Goal: Task Accomplishment & Management: Manage account settings

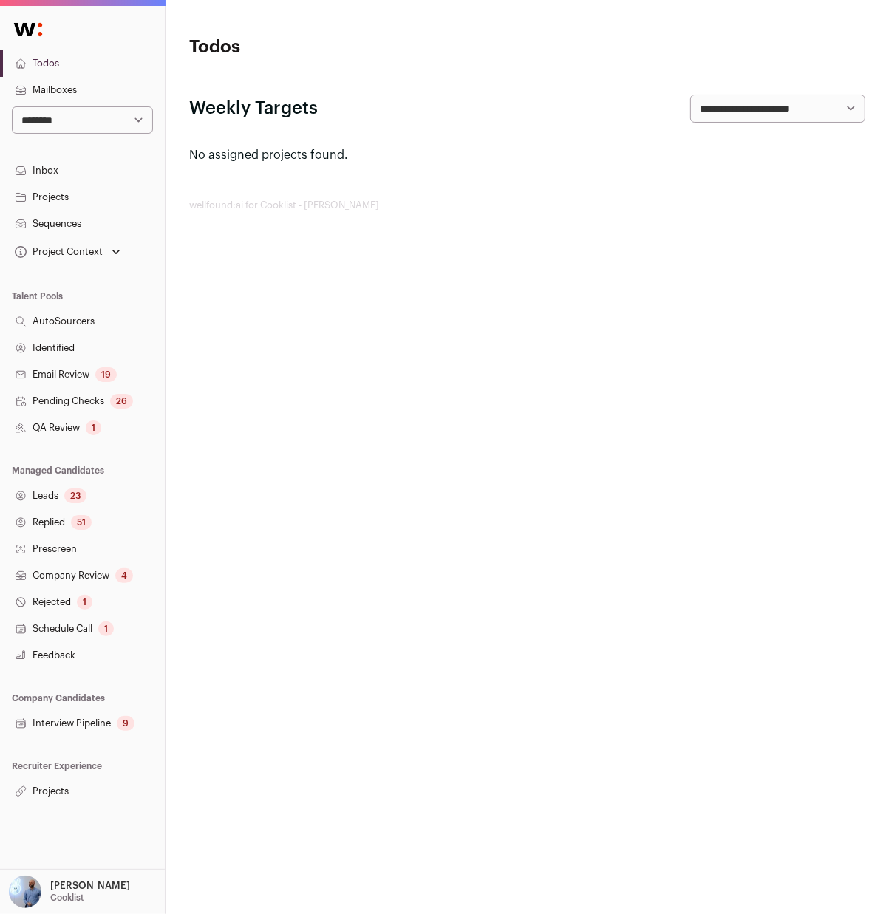
click at [58, 225] on link "Sequences" at bounding box center [82, 224] width 165 height 27
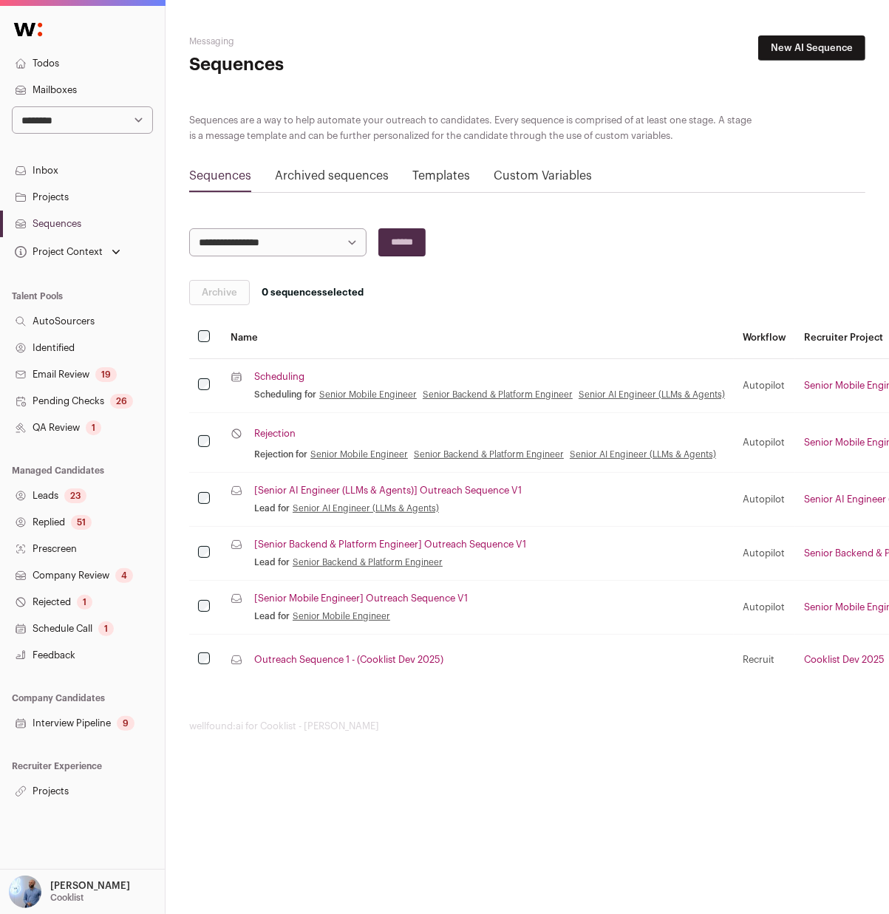
click at [55, 230] on link "Sequences" at bounding box center [82, 224] width 165 height 27
click at [434, 601] on link "[Senior Mobile Engineer] Outreach Sequence V1" at bounding box center [360, 598] width 213 height 12
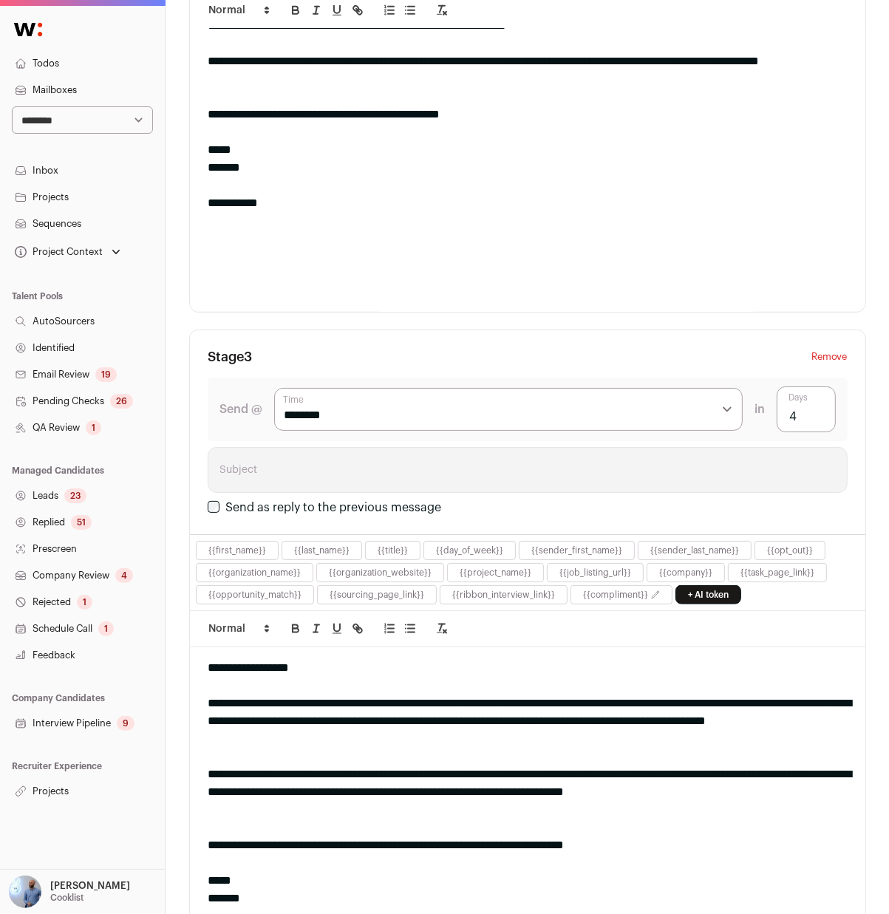
scroll to position [1292, 0]
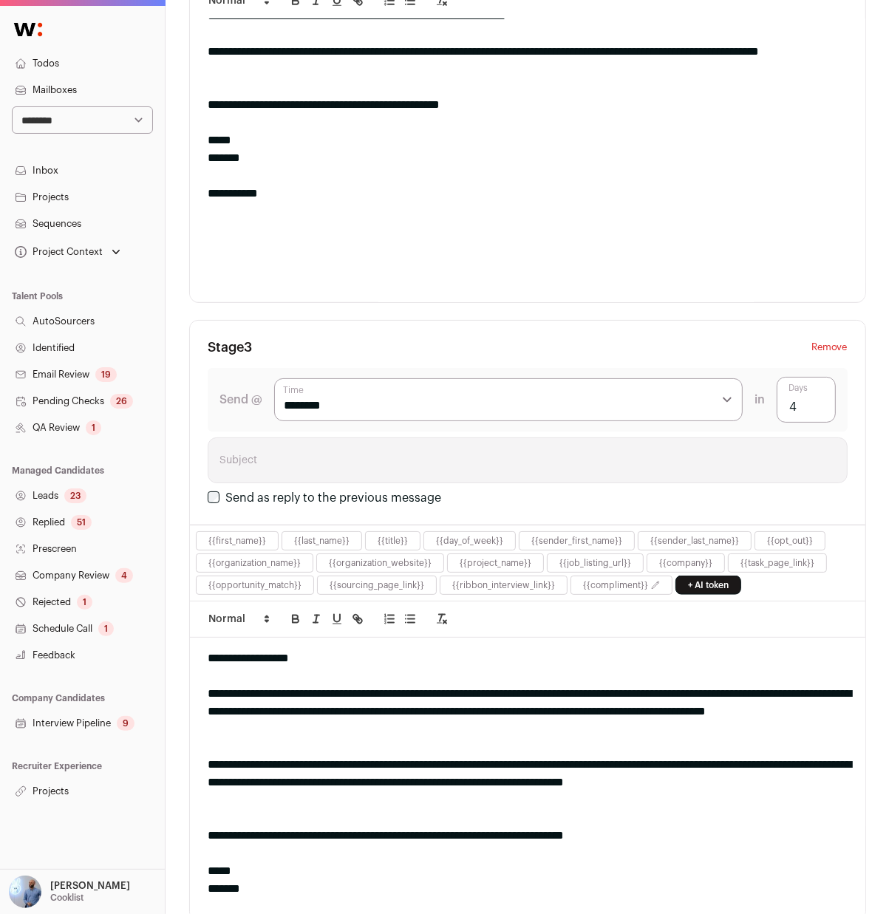
click at [49, 778] on link "Projects" at bounding box center [82, 791] width 165 height 27
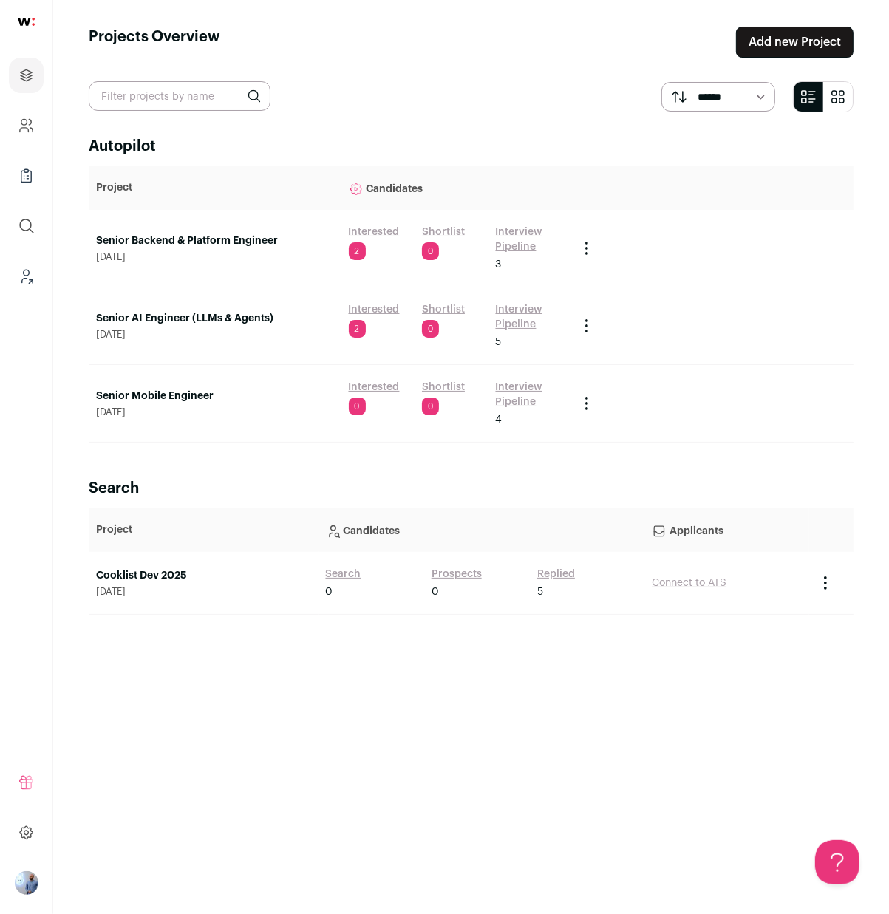
click at [147, 402] on link "Senior Mobile Engineer" at bounding box center [215, 396] width 238 height 15
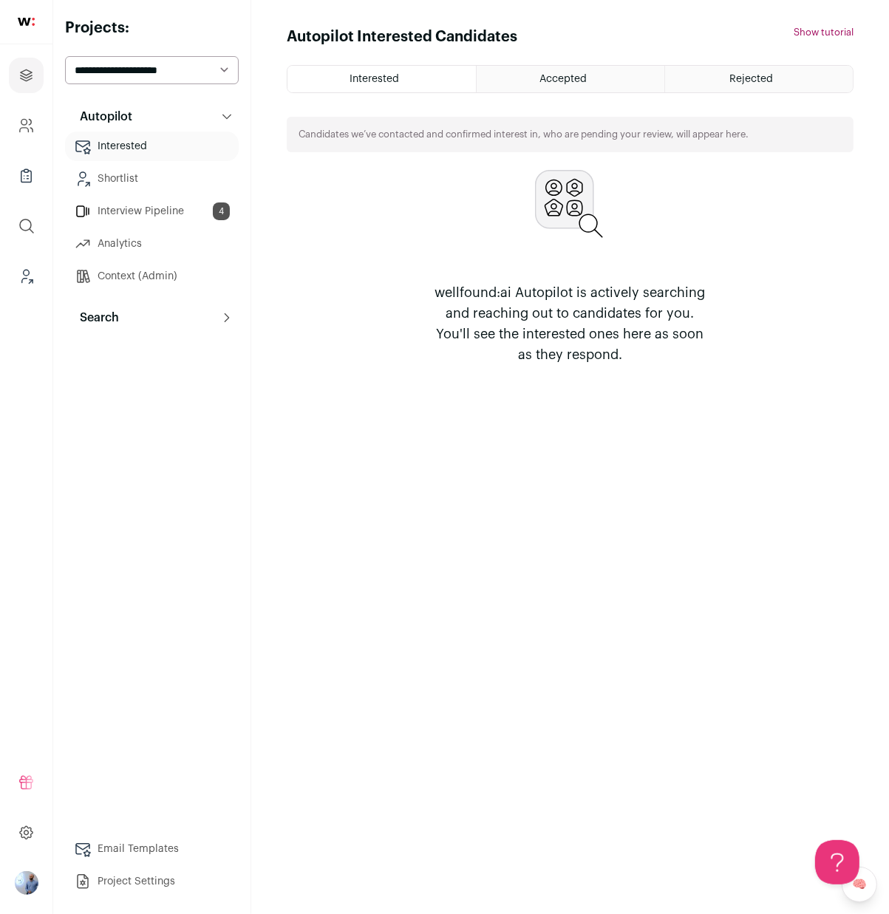
click at [177, 322] on button "Search" at bounding box center [152, 318] width 174 height 30
click at [174, 414] on link "Prospects 6" at bounding box center [152, 418] width 174 height 30
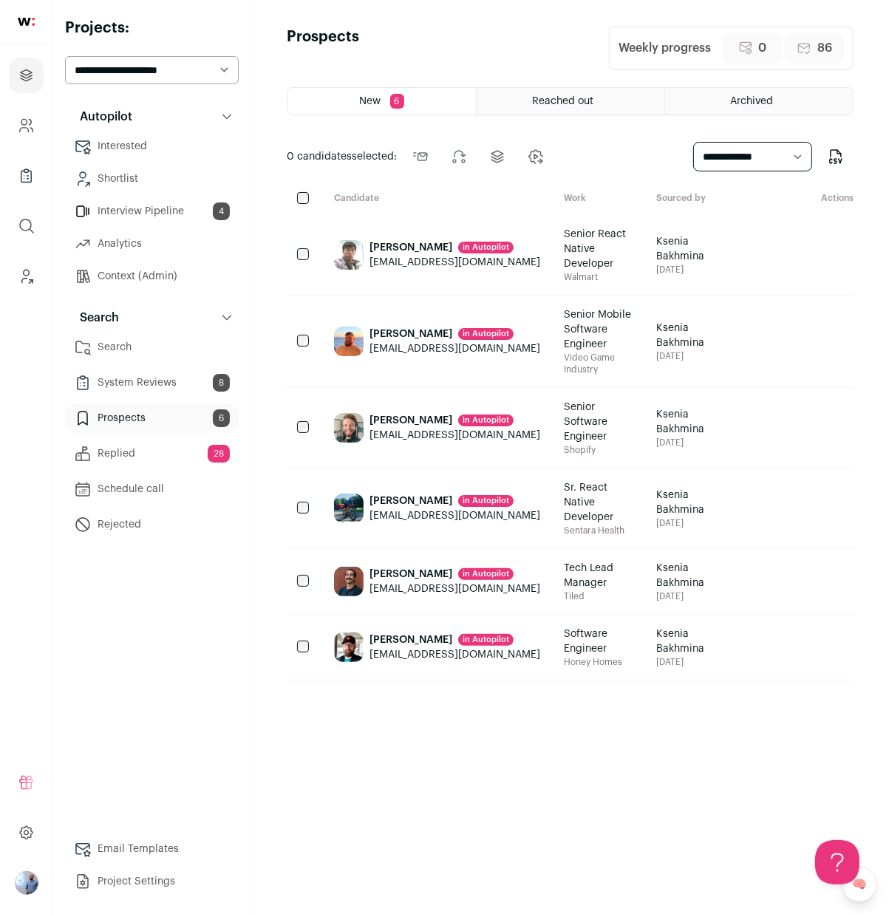
click at [539, 119] on div "New 6 Reached out Archived 0 candidates selected: Send outreach Change stage Ch…" at bounding box center [570, 487] width 567 height 800
click at [539, 107] on div "Reached out" at bounding box center [570, 101] width 188 height 27
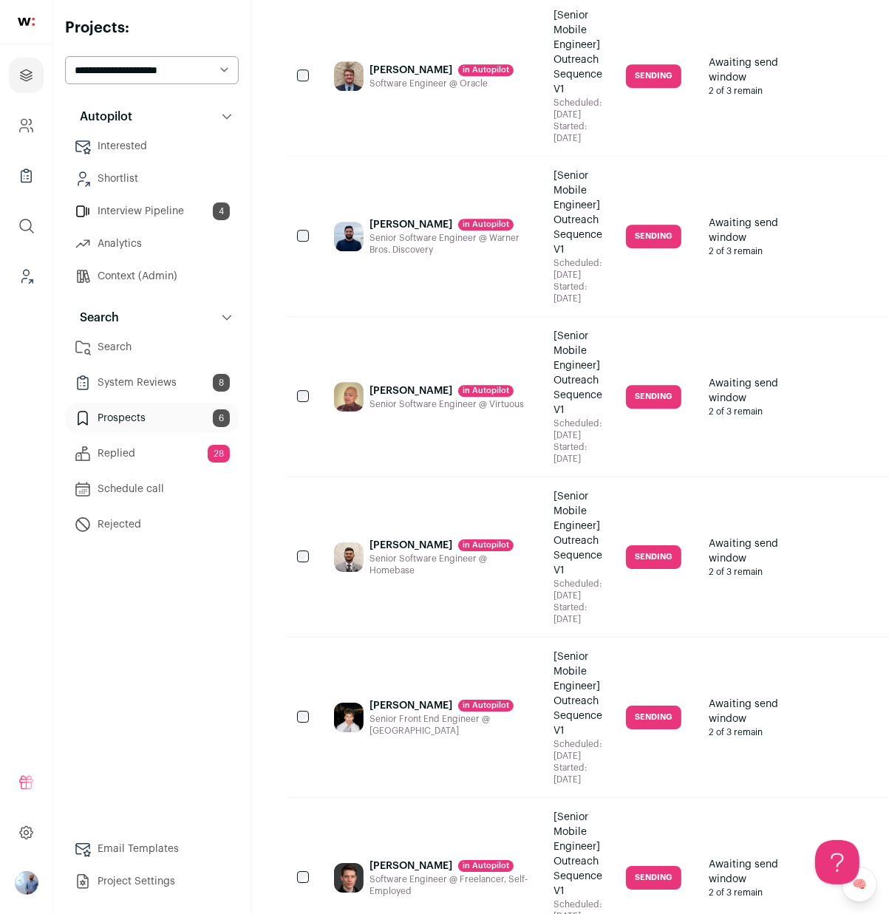
scroll to position [3589, 0]
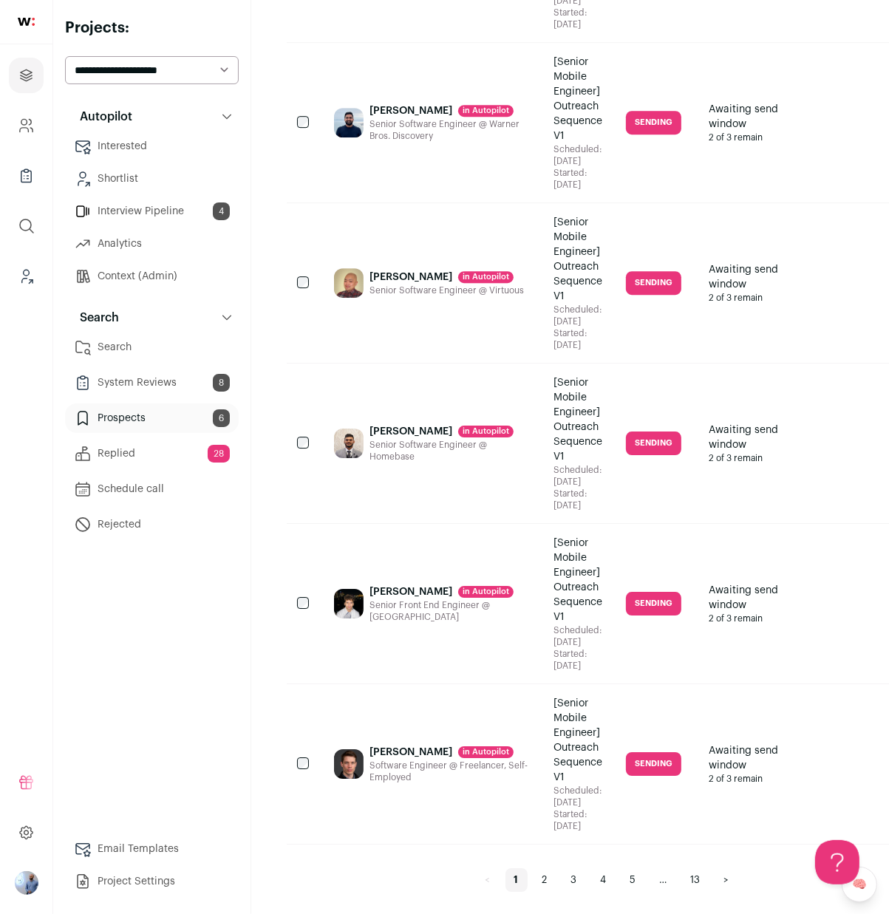
click at [499, 729] on div "Jay Goss in Autopilot Software Engineer @ Freelancer, Self- Employed" at bounding box center [449, 764] width 160 height 136
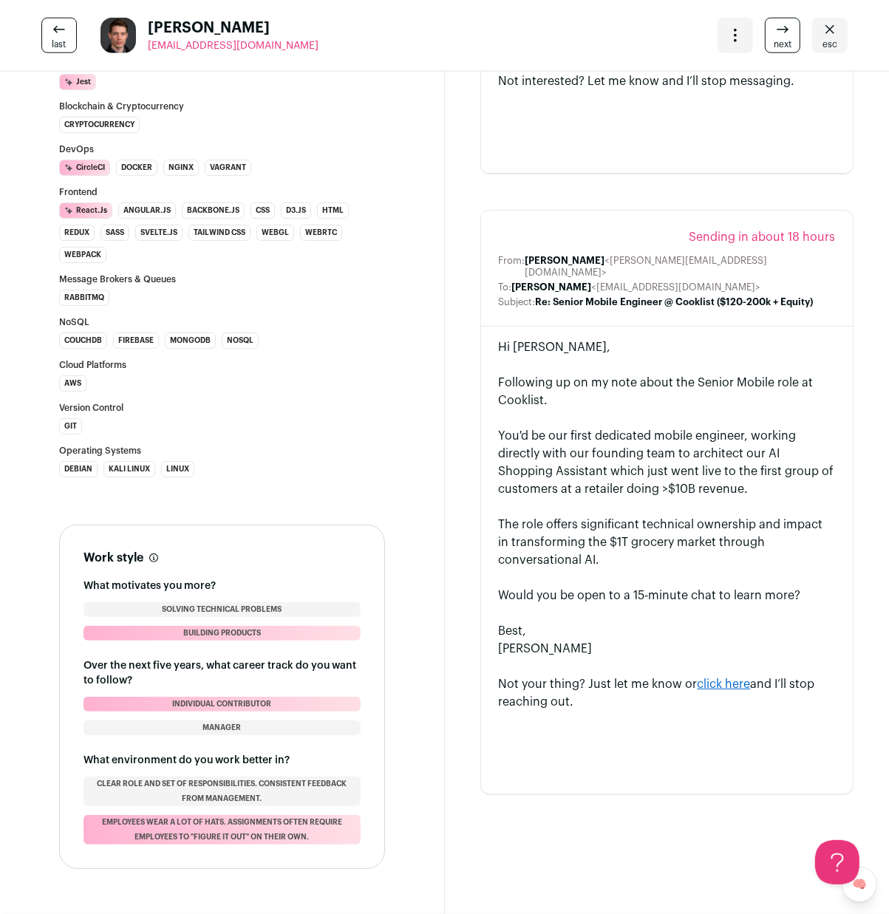
scroll to position [1415, 0]
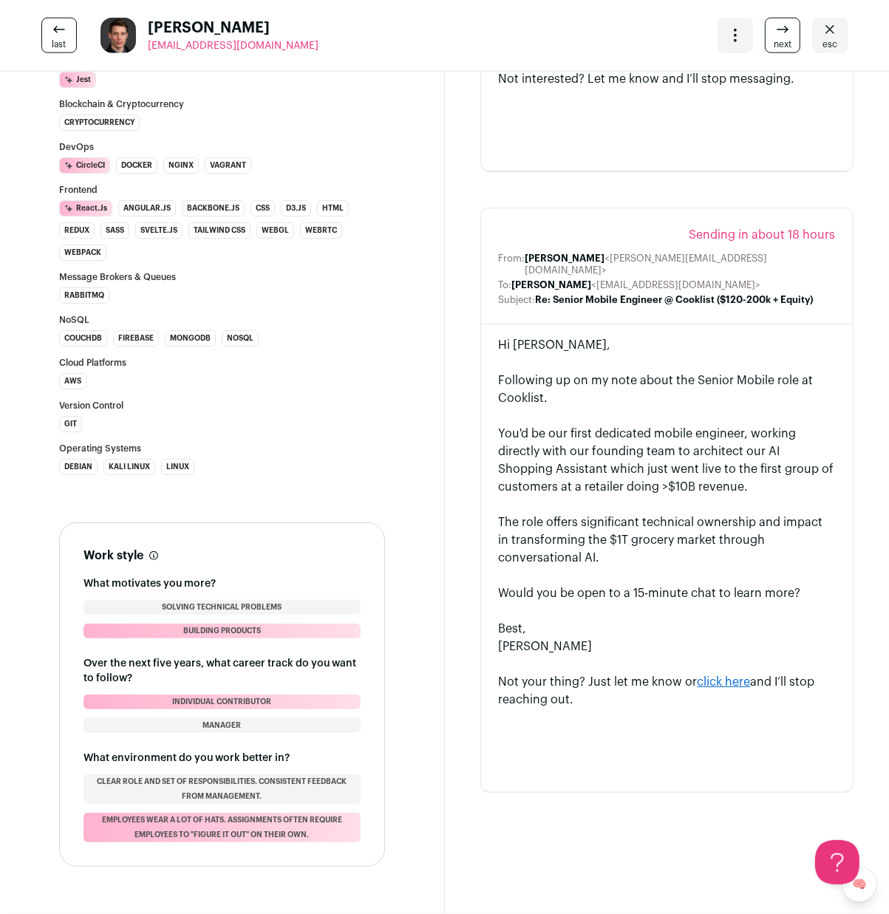
click at [711, 602] on div at bounding box center [667, 611] width 337 height 18
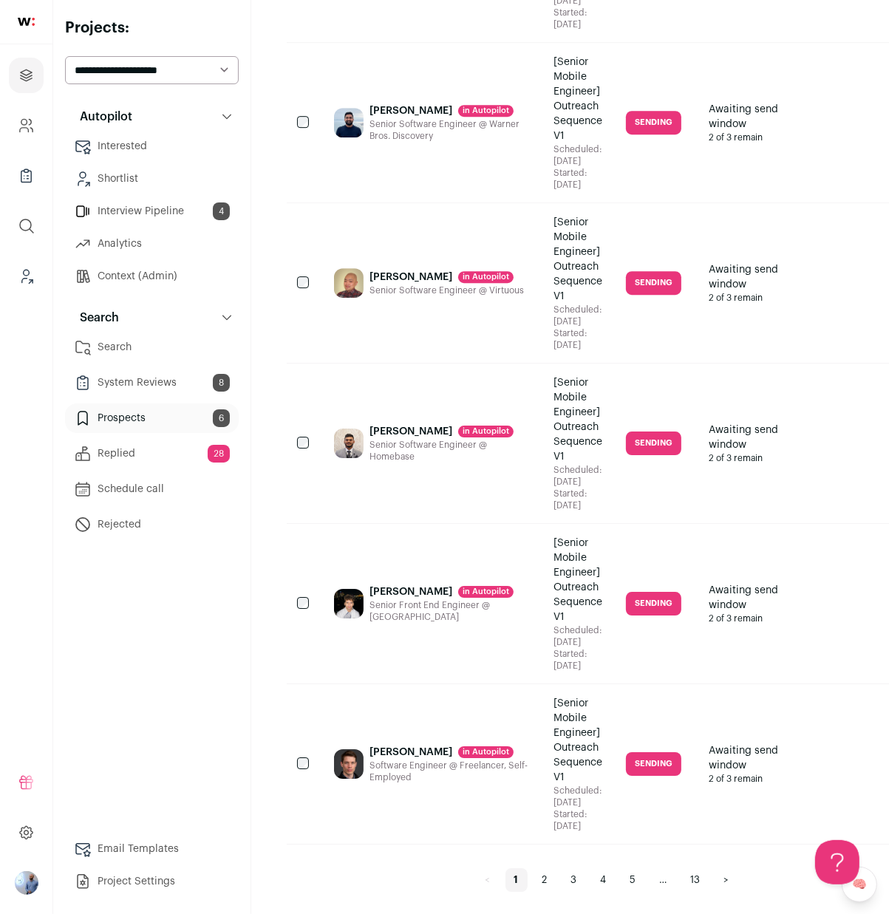
click at [545, 868] on link "2" at bounding box center [544, 880] width 23 height 24
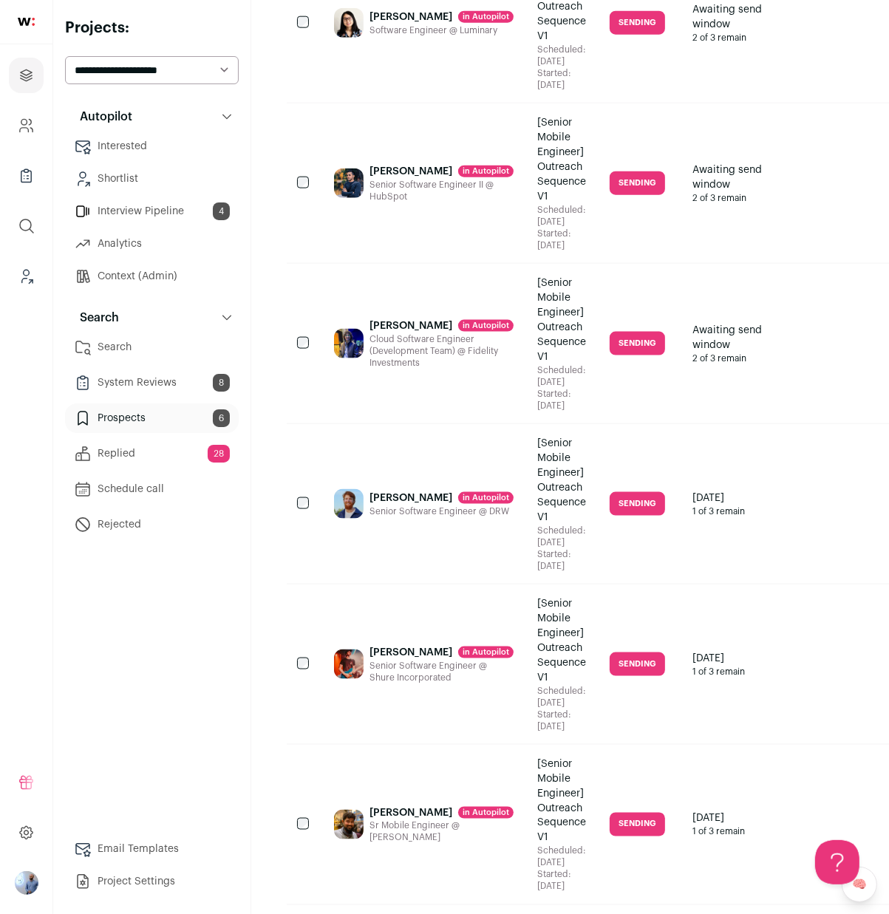
scroll to position [1404, 0]
click at [539, 462] on div "[Senior Mobile Engineer] Outreach Sequence V1" at bounding box center [561, 479] width 49 height 89
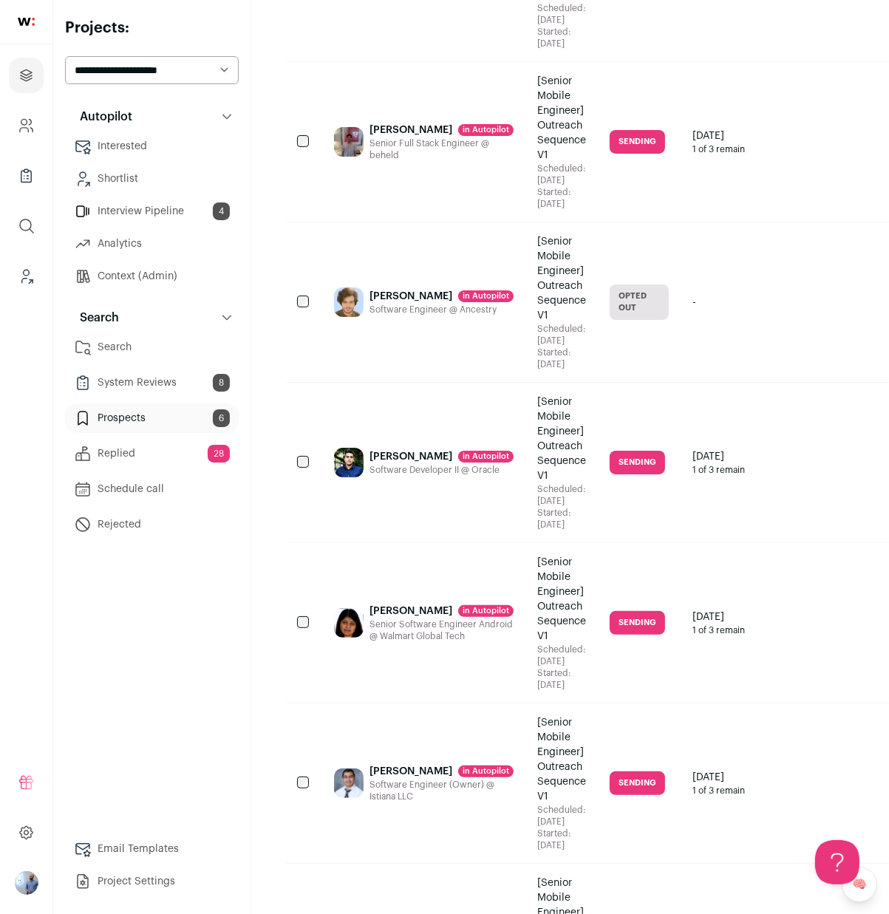
scroll to position [3388, 0]
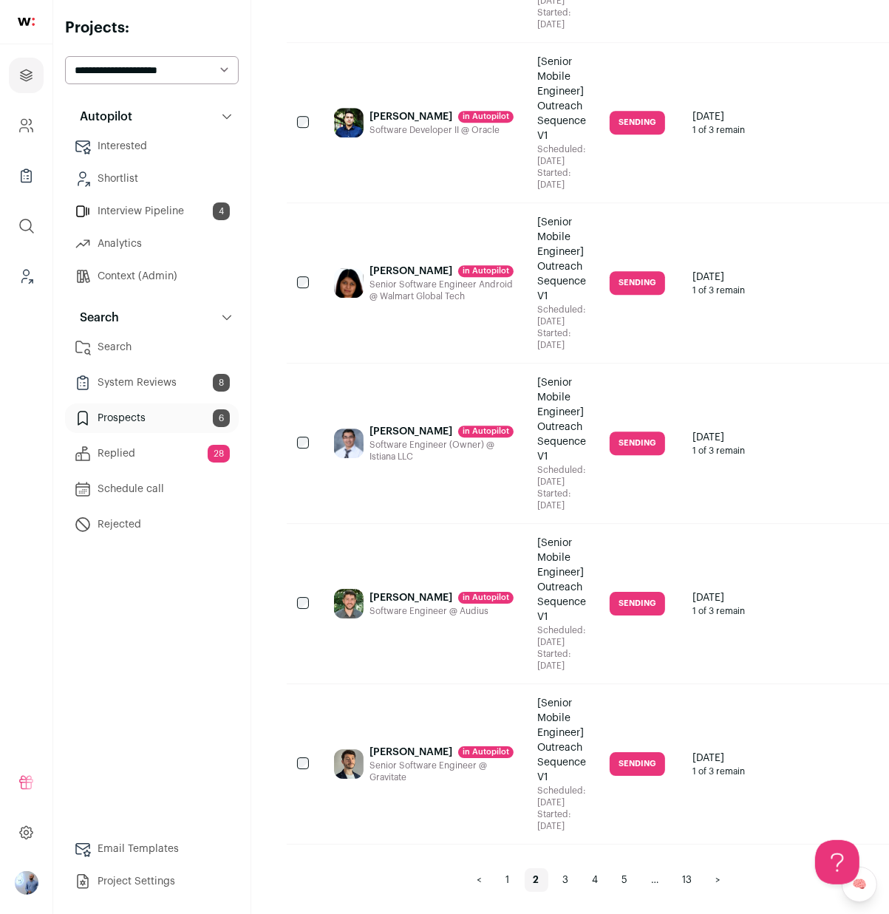
click at [554, 886] on link "3" at bounding box center [566, 880] width 24 height 24
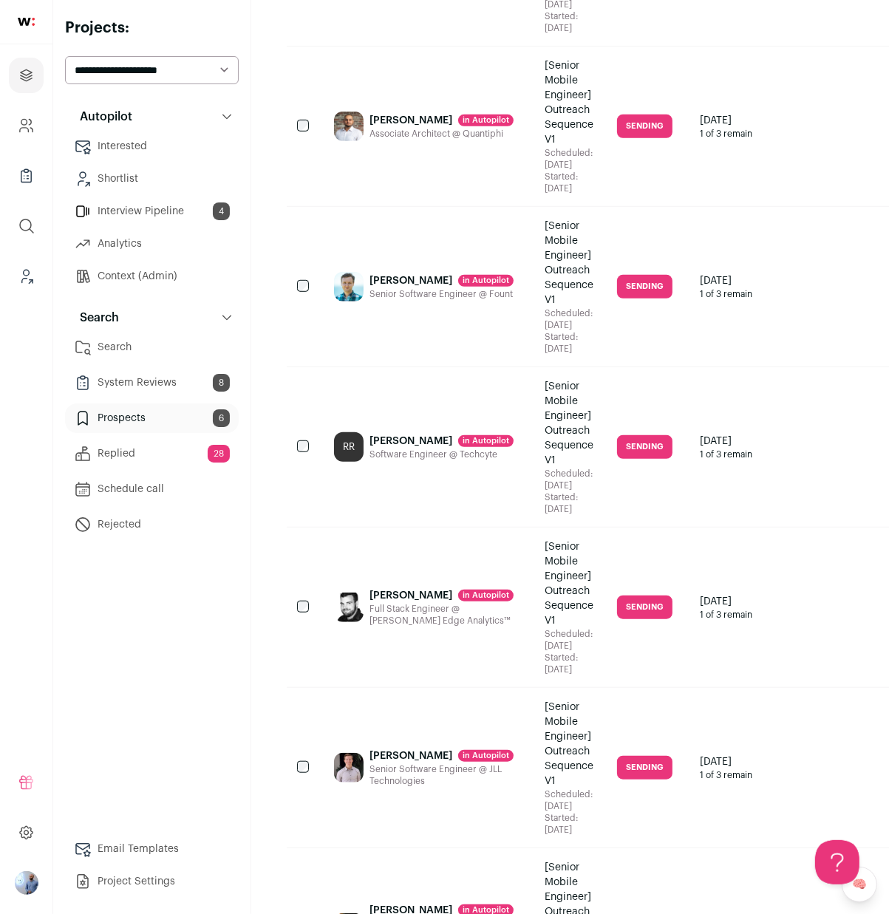
scroll to position [844, 0]
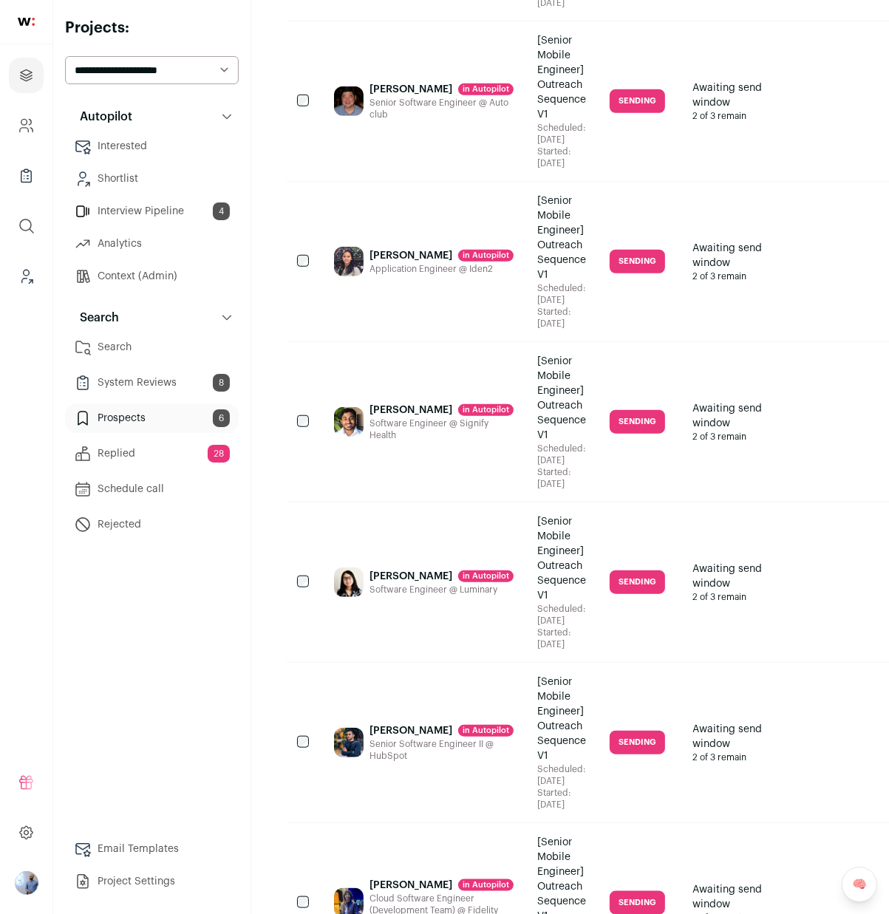
scroll to position [3388, 0]
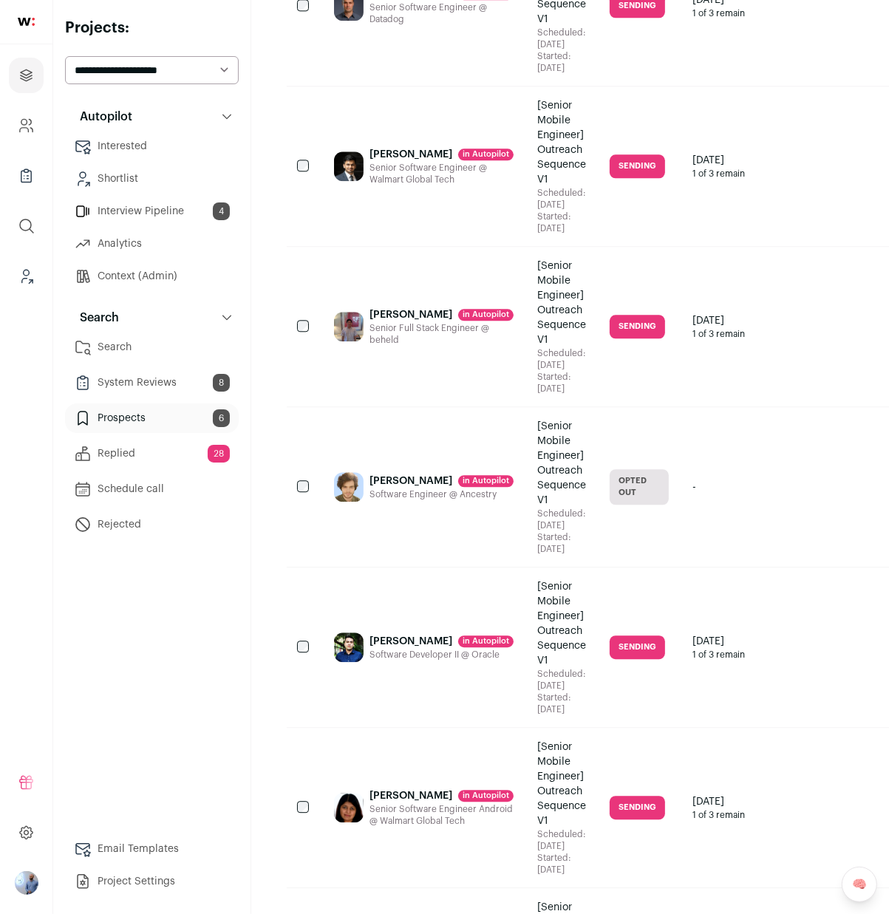
scroll to position [3388, 0]
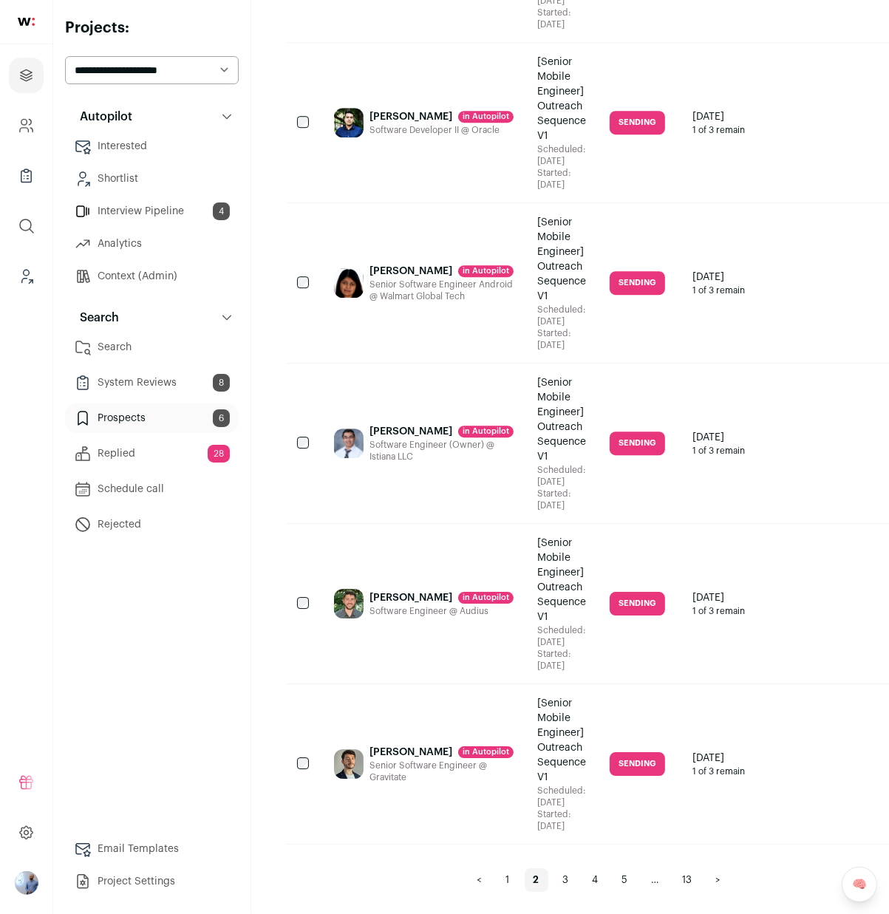
click at [497, 875] on link "1" at bounding box center [507, 880] width 21 height 24
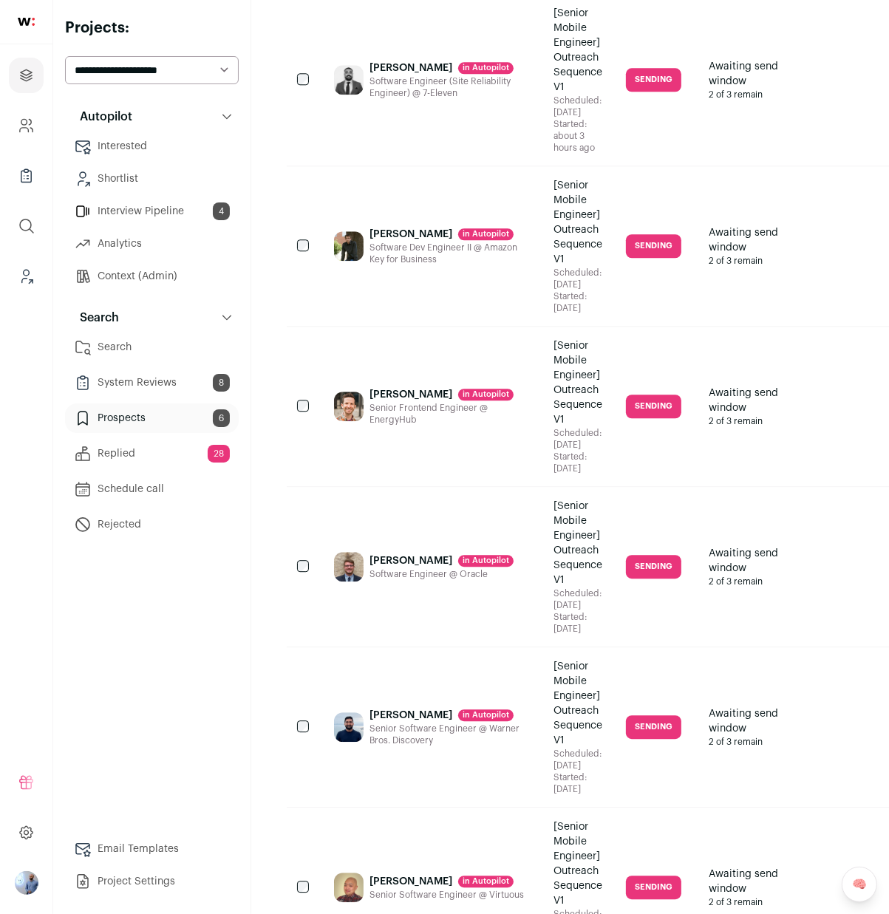
scroll to position [2993, 0]
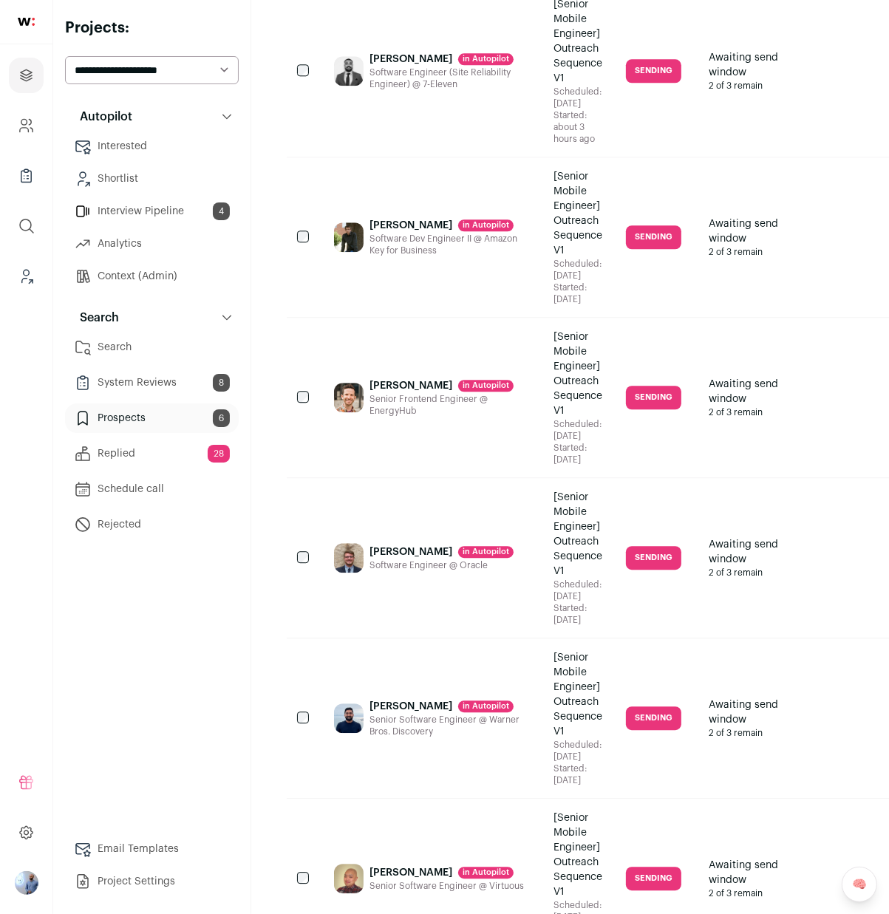
click at [715, 507] on div "Awaiting send window 2 of 3 remain" at bounding box center [756, 558] width 118 height 160
click at [402, 527] on div "Ryan Buck in Autopilot Software Engineer @ Oracle" at bounding box center [441, 558] width 144 height 136
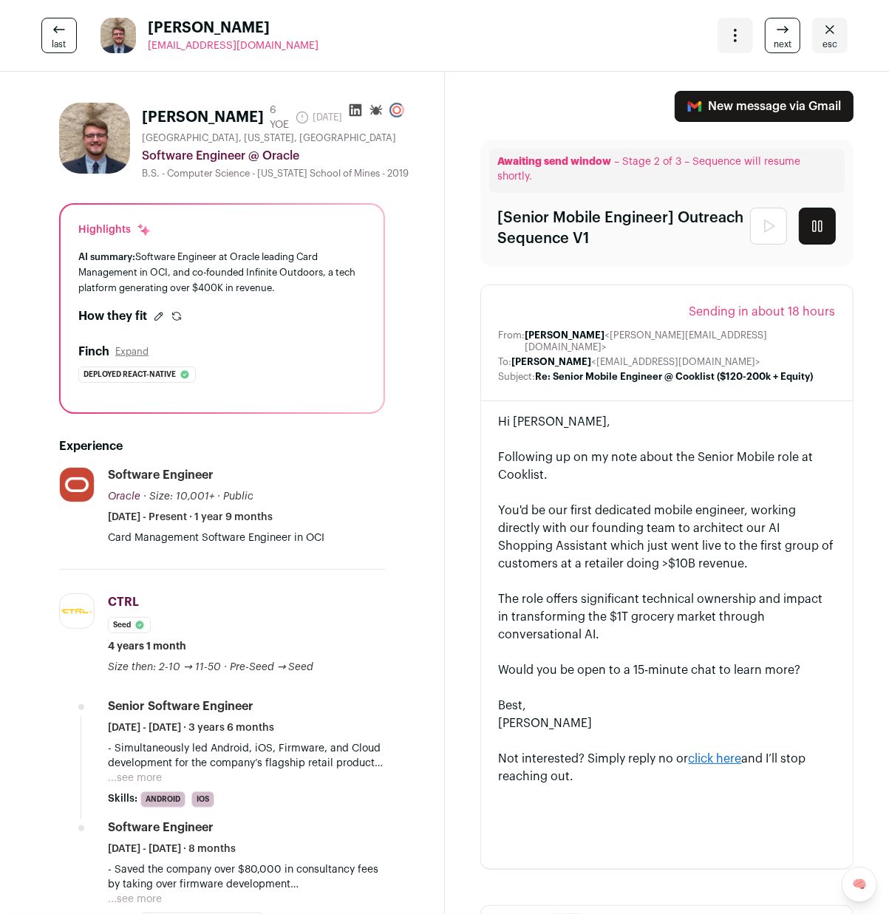
scroll to position [5, 0]
click at [830, 47] on span "esc" at bounding box center [829, 44] width 15 height 12
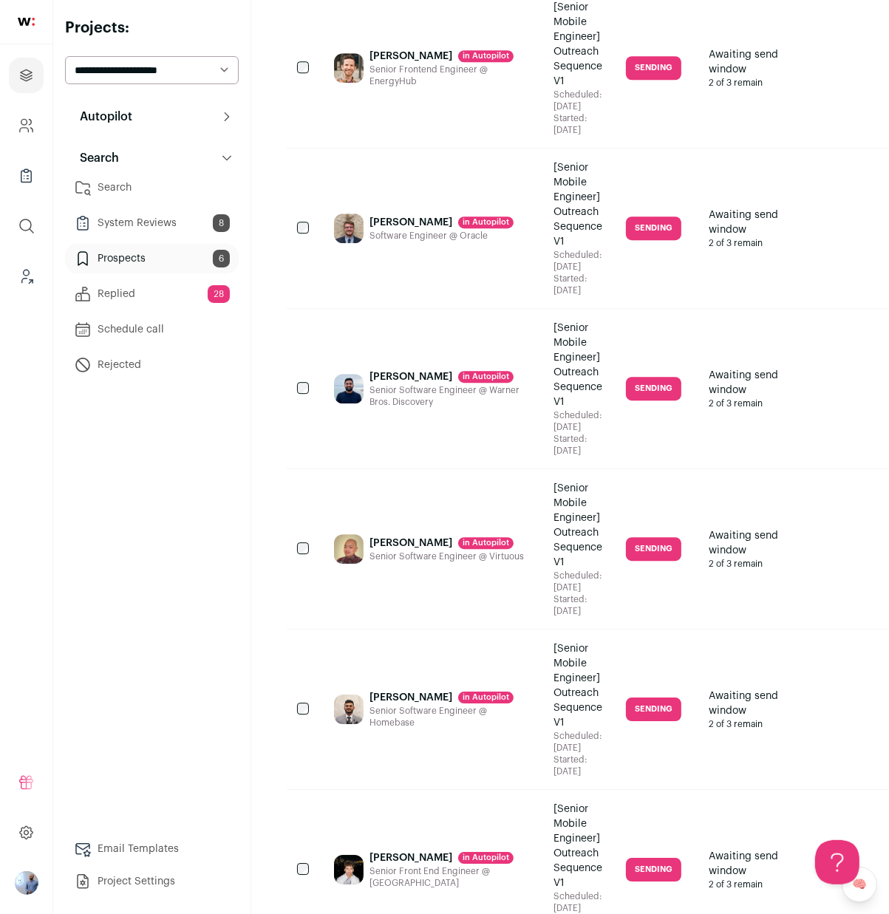
scroll to position [3589, 0]
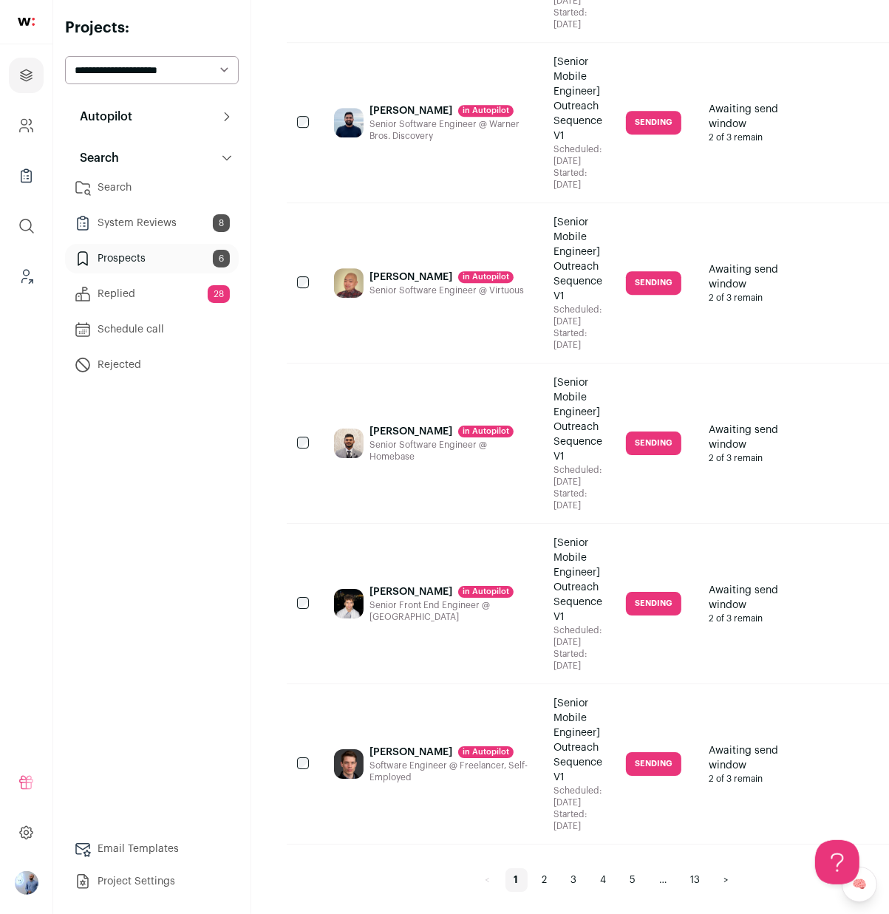
click at [533, 874] on link "2" at bounding box center [544, 880] width 23 height 24
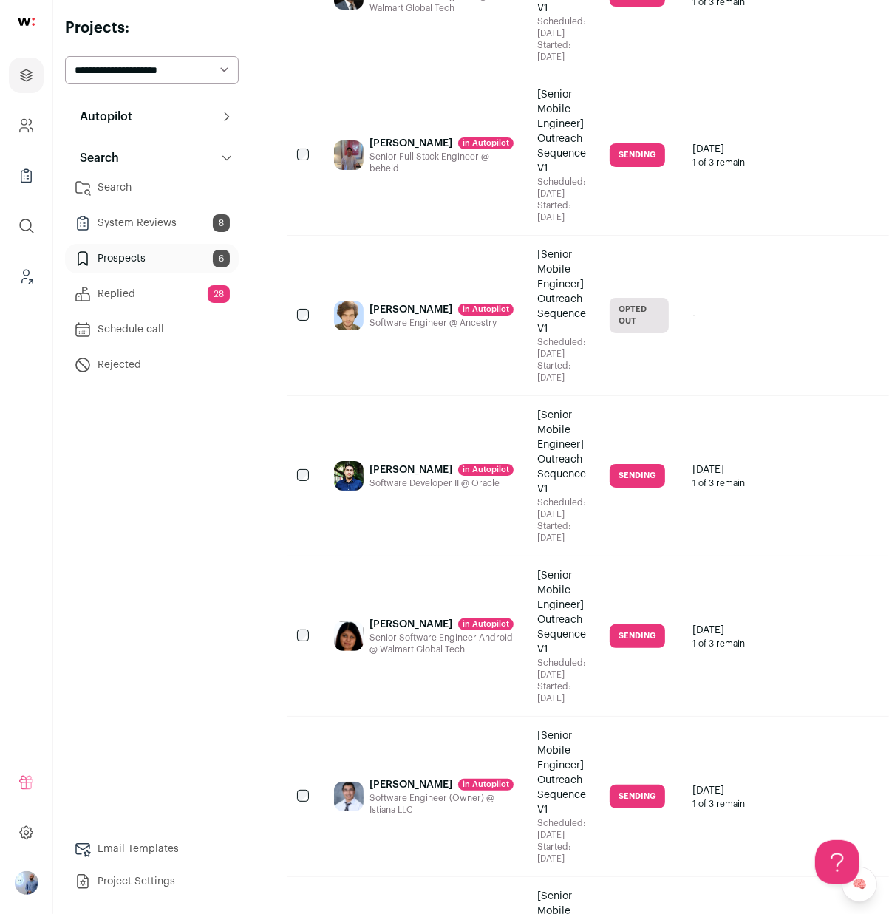
scroll to position [3388, 0]
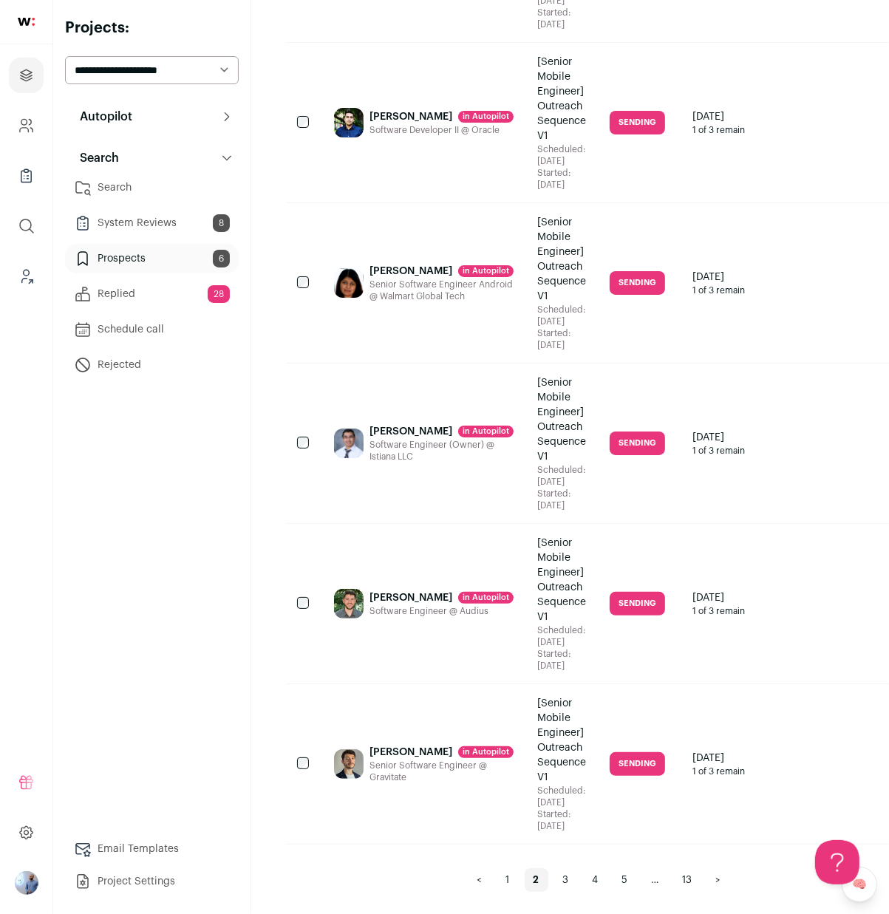
click at [692, 629] on div "In 4 days 1 of 3 remain" at bounding box center [739, 604] width 118 height 160
click at [683, 574] on div "In 4 days 1 of 3 remain" at bounding box center [739, 604] width 118 height 160
click at [425, 569] on div "Jd Francis in Autopilot Software Engineer @ Audius" at bounding box center [441, 604] width 144 height 136
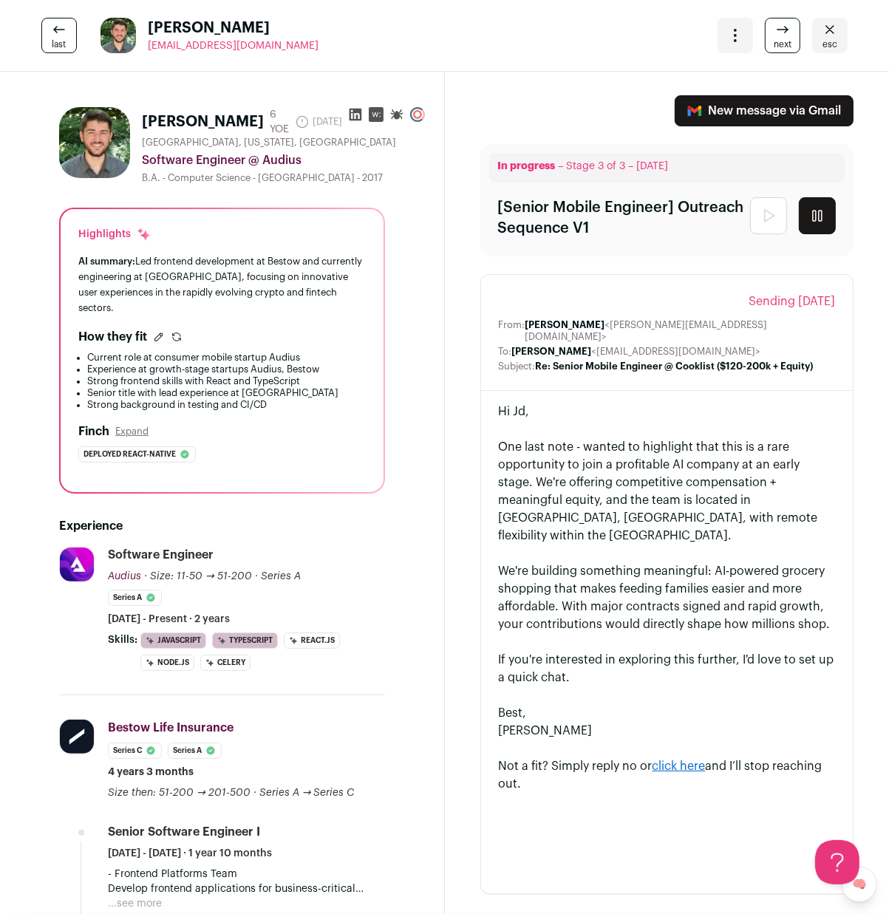
click at [832, 33] on icon "Close" at bounding box center [830, 30] width 18 height 18
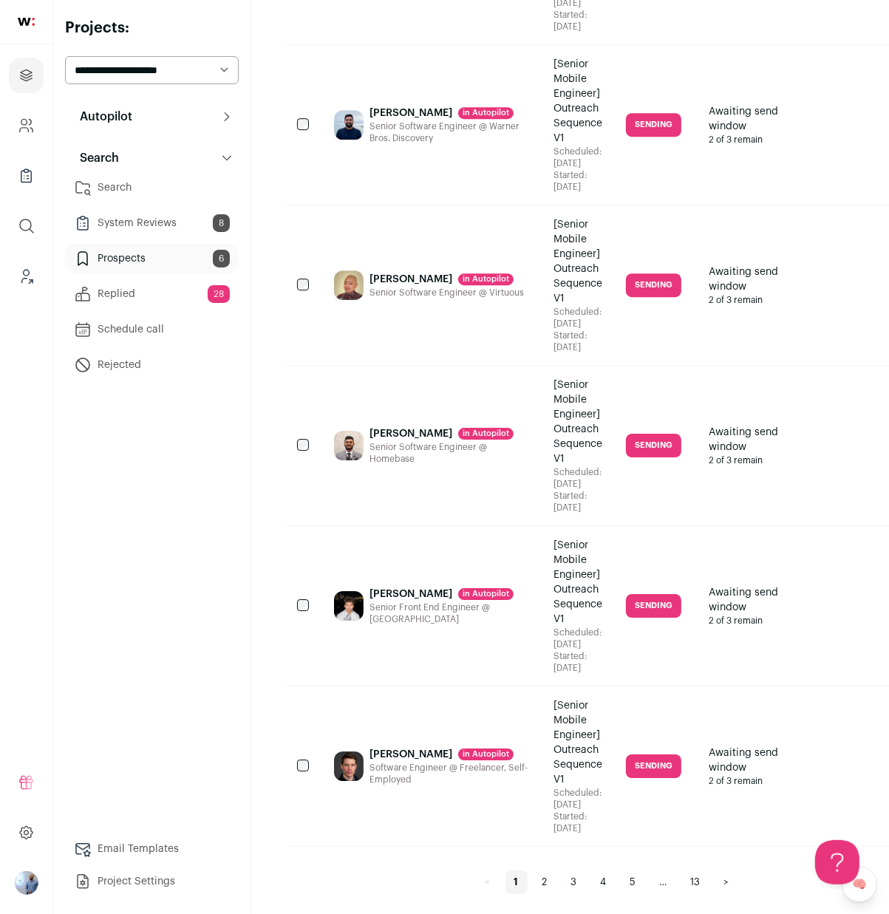
scroll to position [3589, 0]
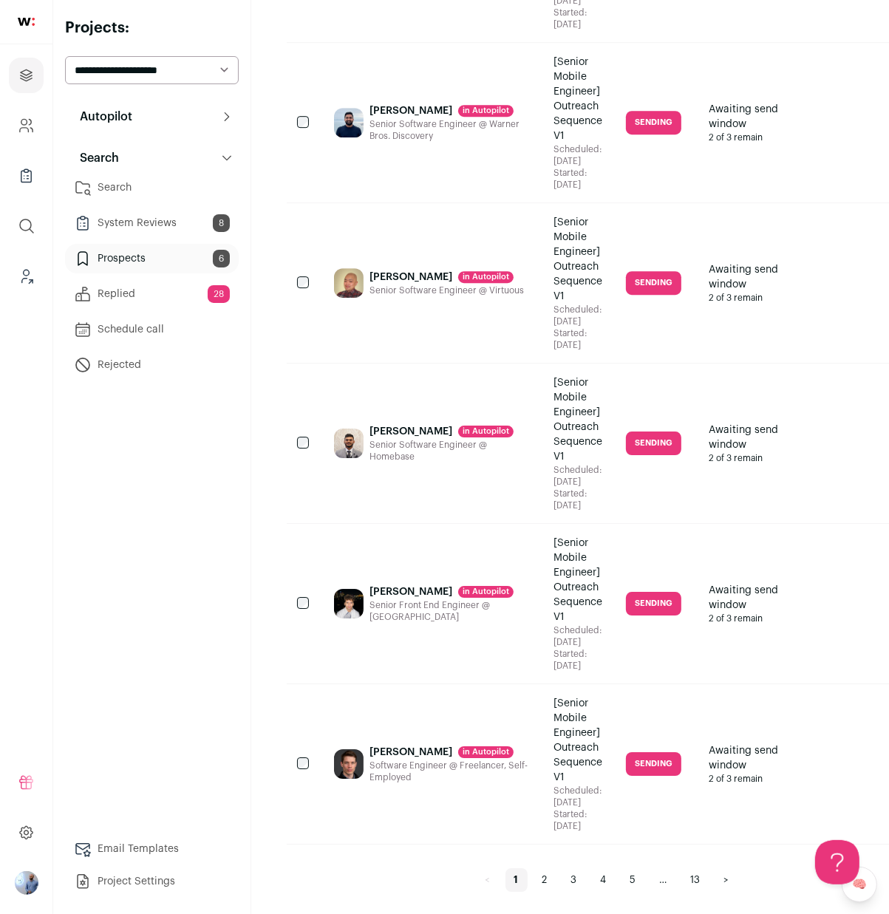
click at [623, 886] on link "5" at bounding box center [633, 880] width 24 height 24
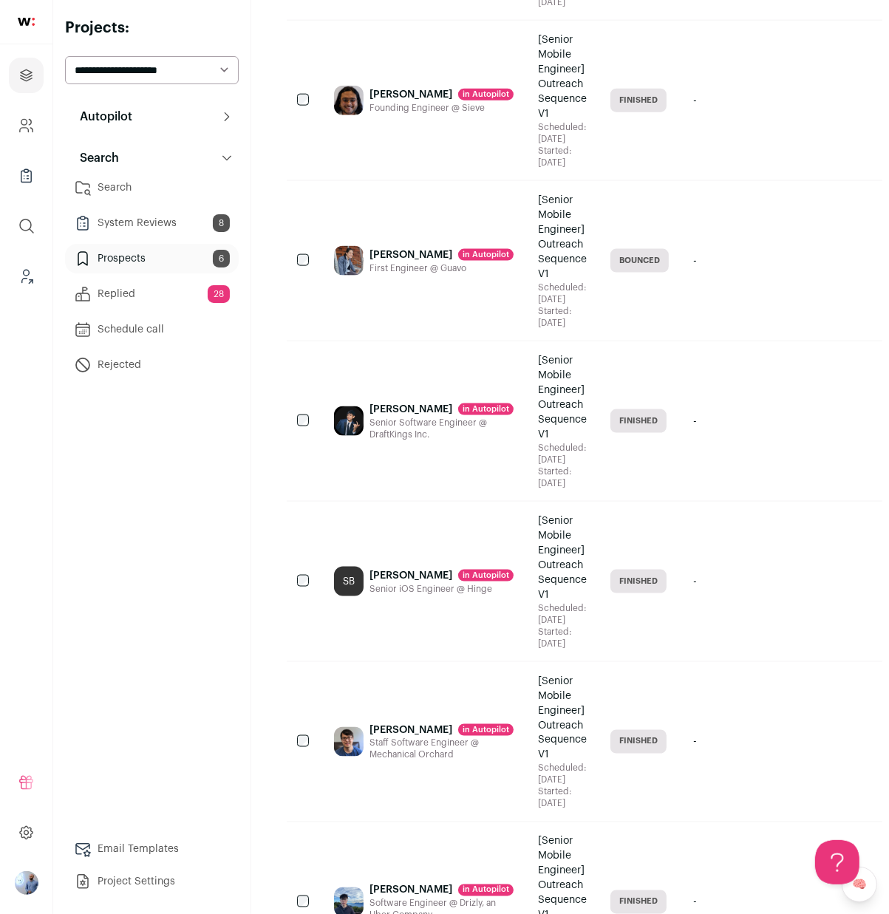
scroll to position [1537, 0]
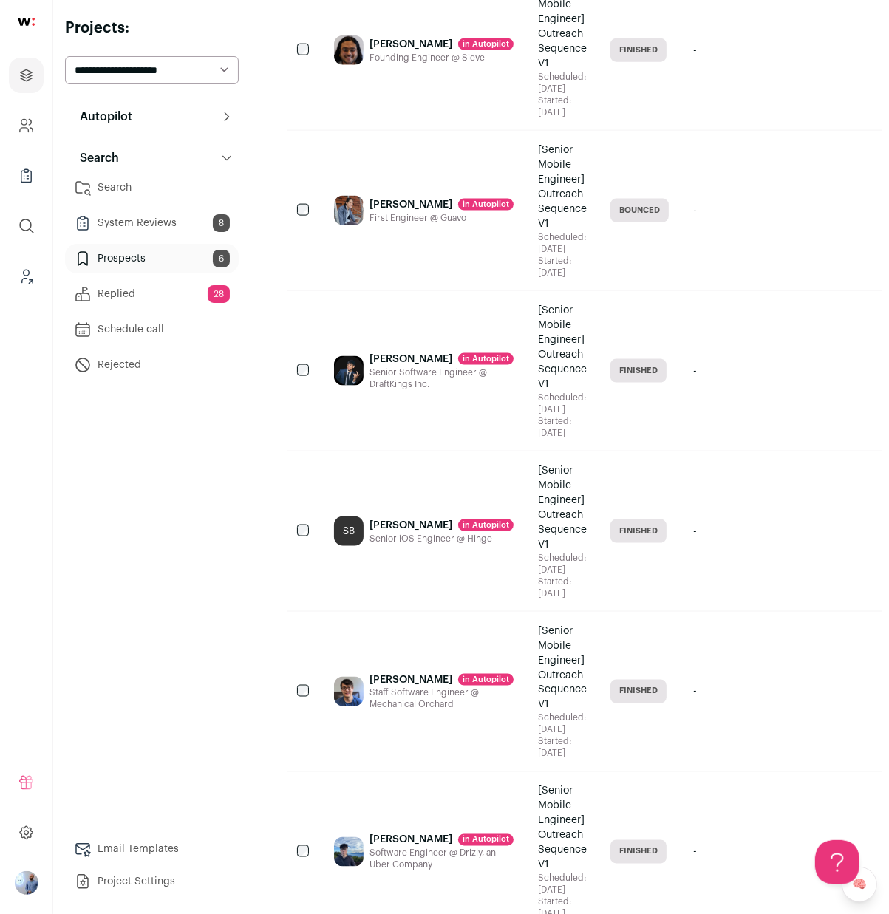
click at [682, 608] on div "-" at bounding box center [740, 531] width 118 height 160
click at [651, 496] on div "Finished" at bounding box center [639, 531] width 83 height 160
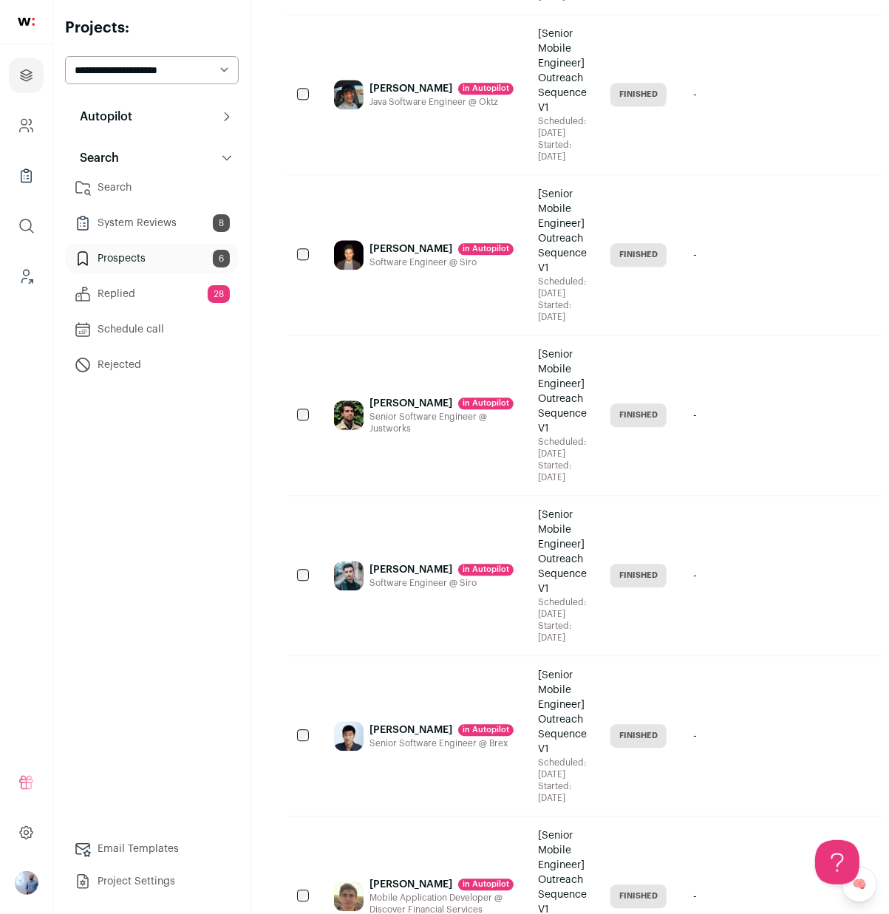
scroll to position [3388, 0]
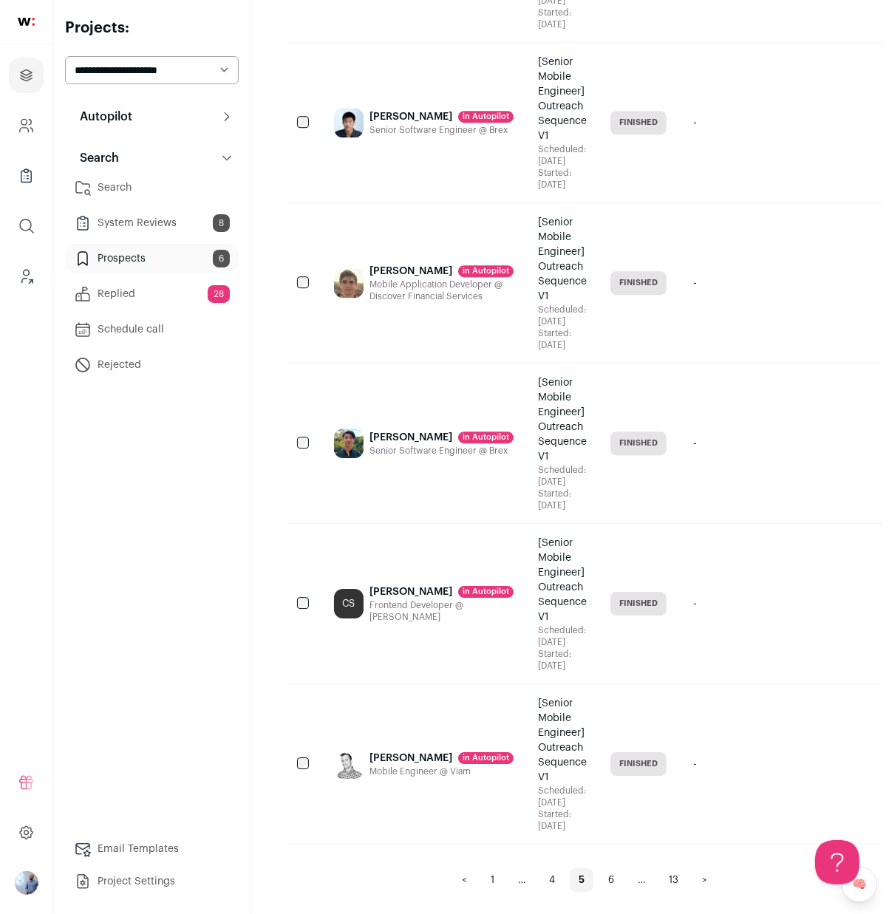
click at [540, 874] on link "4" at bounding box center [552, 880] width 24 height 24
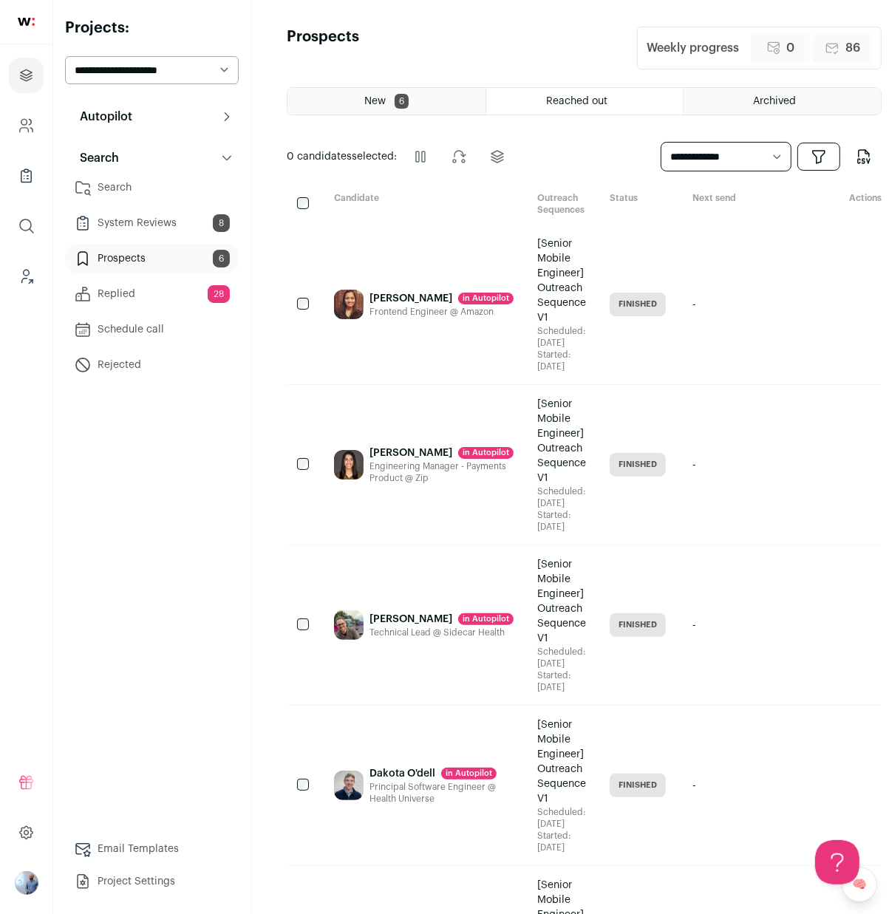
click at [496, 368] on div "Priya Mangal in Autopilot Frontend Engineer @ Amazon" at bounding box center [423, 305] width 203 height 160
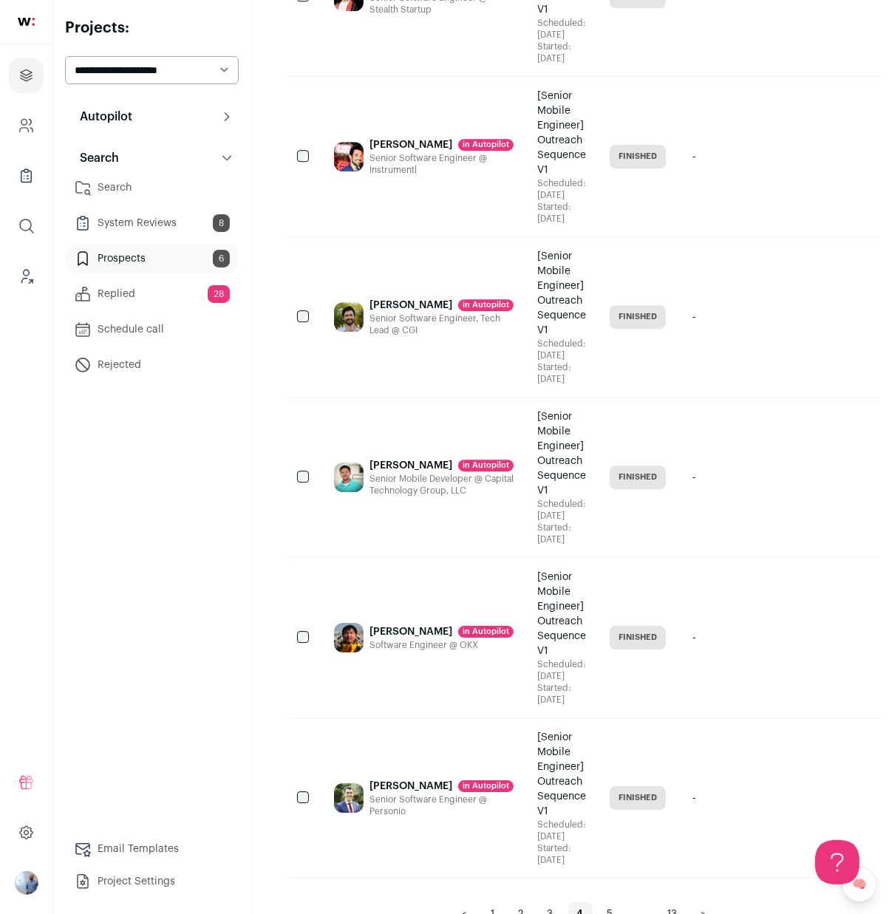
scroll to position [3471, 0]
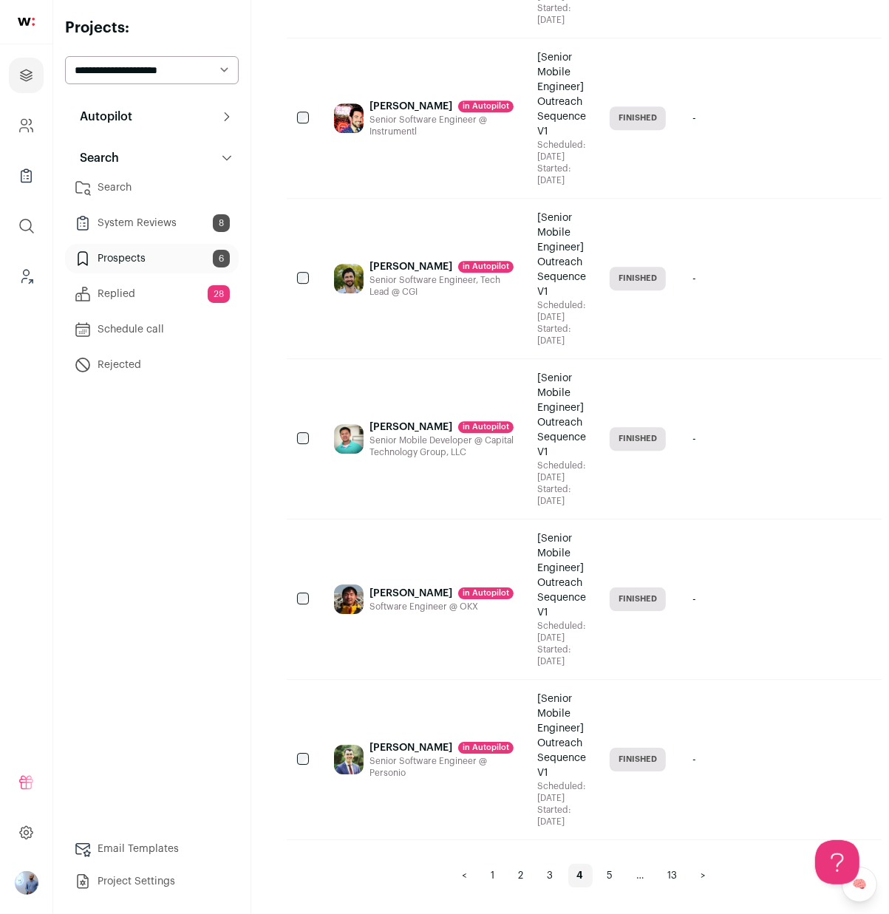
click at [600, 867] on link "5" at bounding box center [610, 876] width 24 height 24
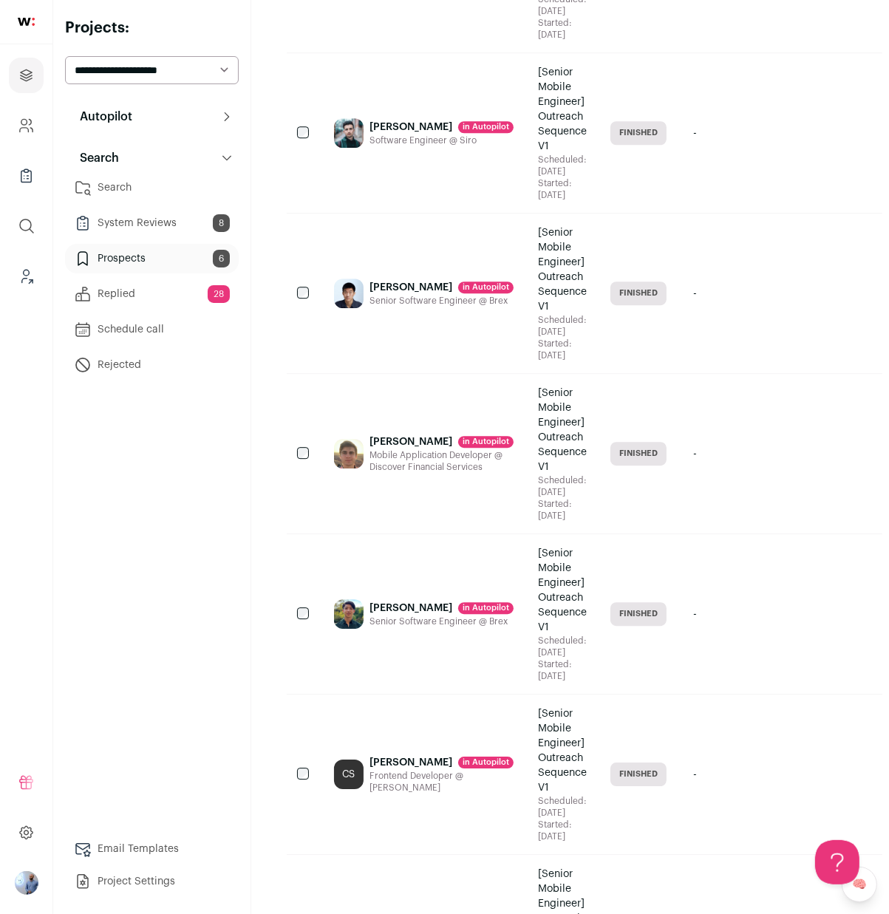
scroll to position [3388, 0]
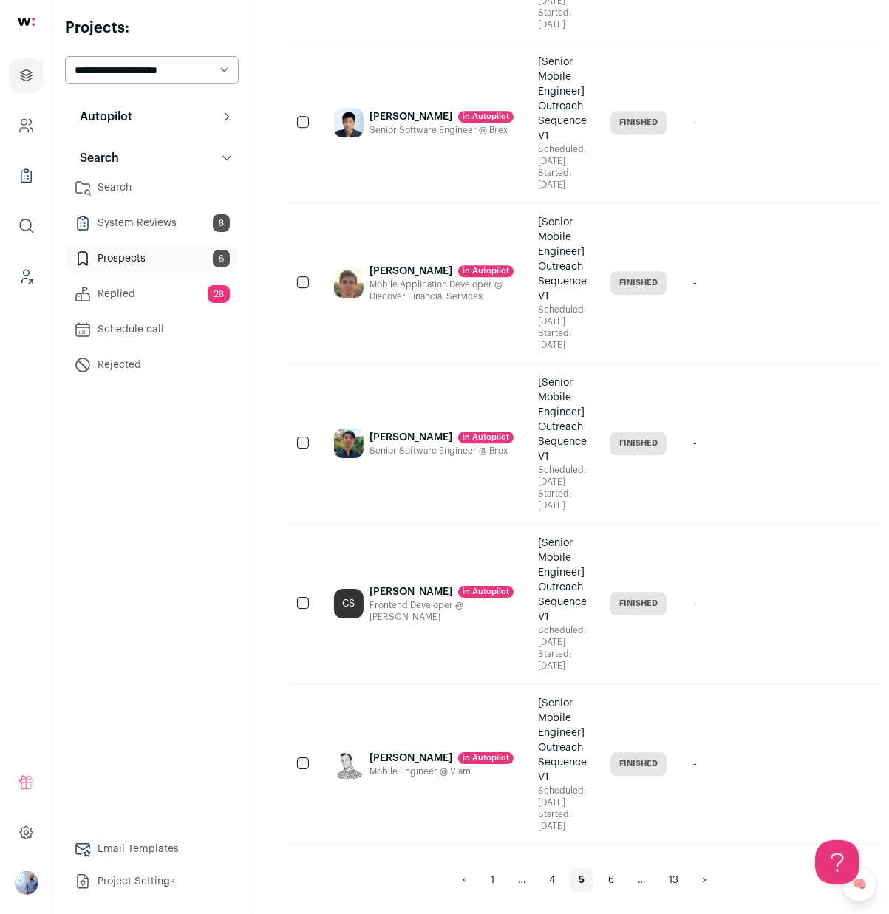
click at [604, 875] on link "6" at bounding box center [611, 880] width 24 height 24
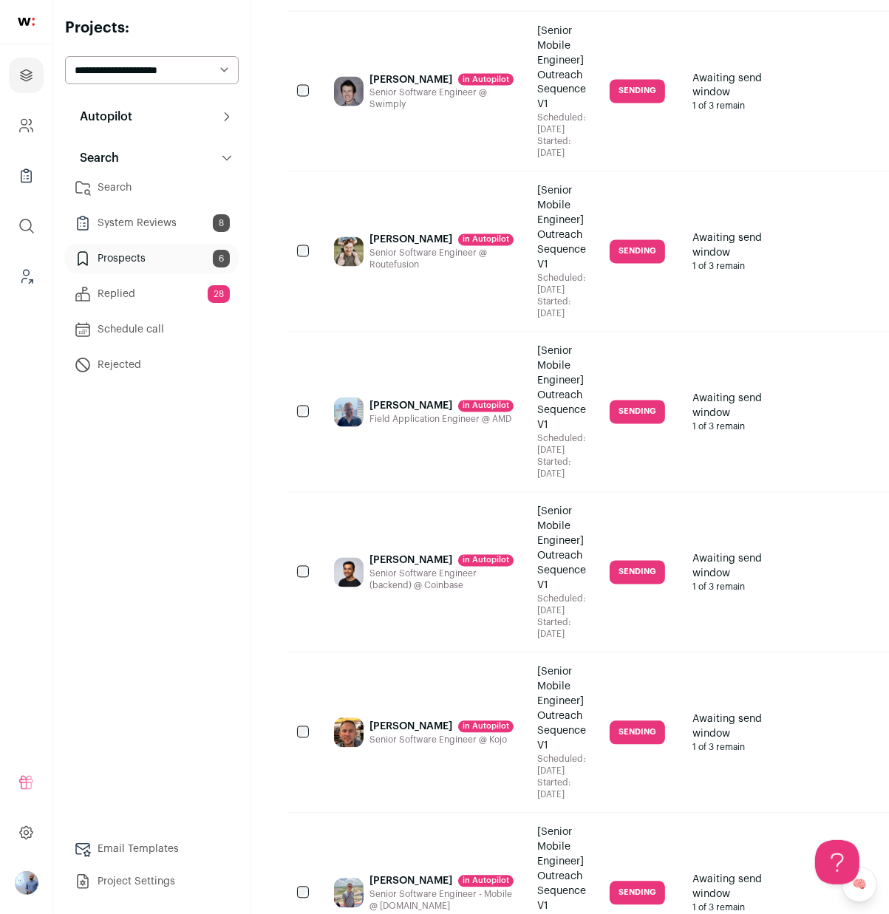
scroll to position [2201, 0]
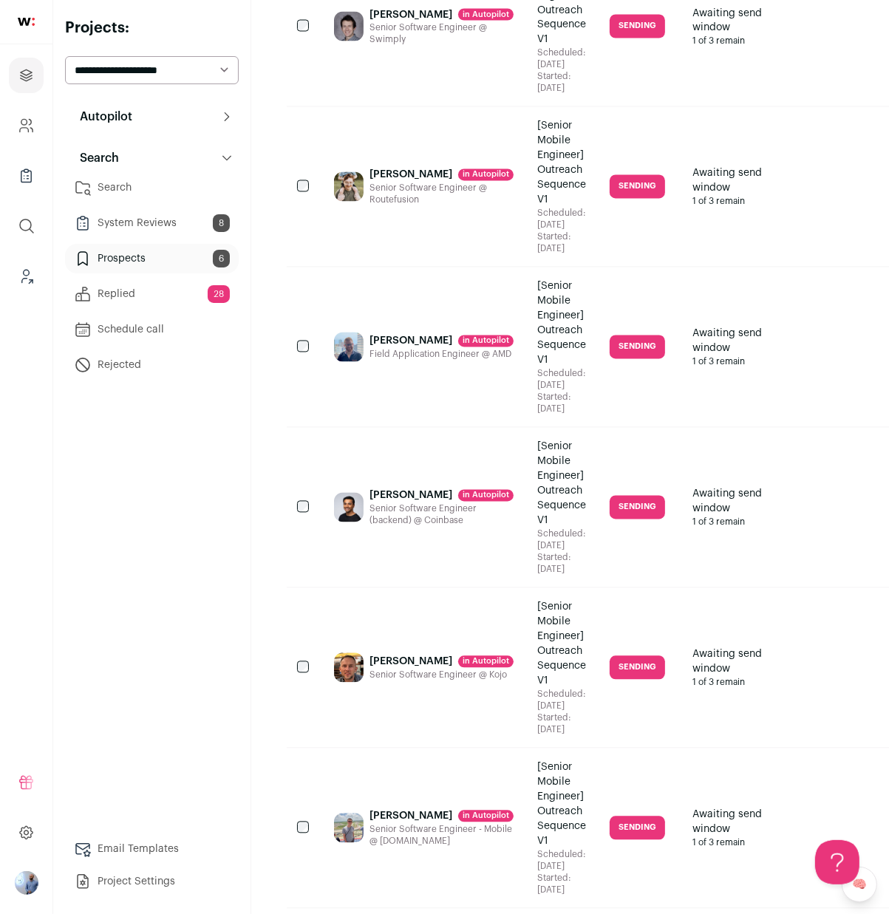
click at [640, 587] on div "Sending" at bounding box center [639, 508] width 83 height 160
click at [668, 587] on div "Sending" at bounding box center [639, 508] width 83 height 160
click at [467, 575] on div "Neel Ramachandran in Autopilot Senior Software Engineer (backend) @ Coinbase" at bounding box center [441, 508] width 144 height 136
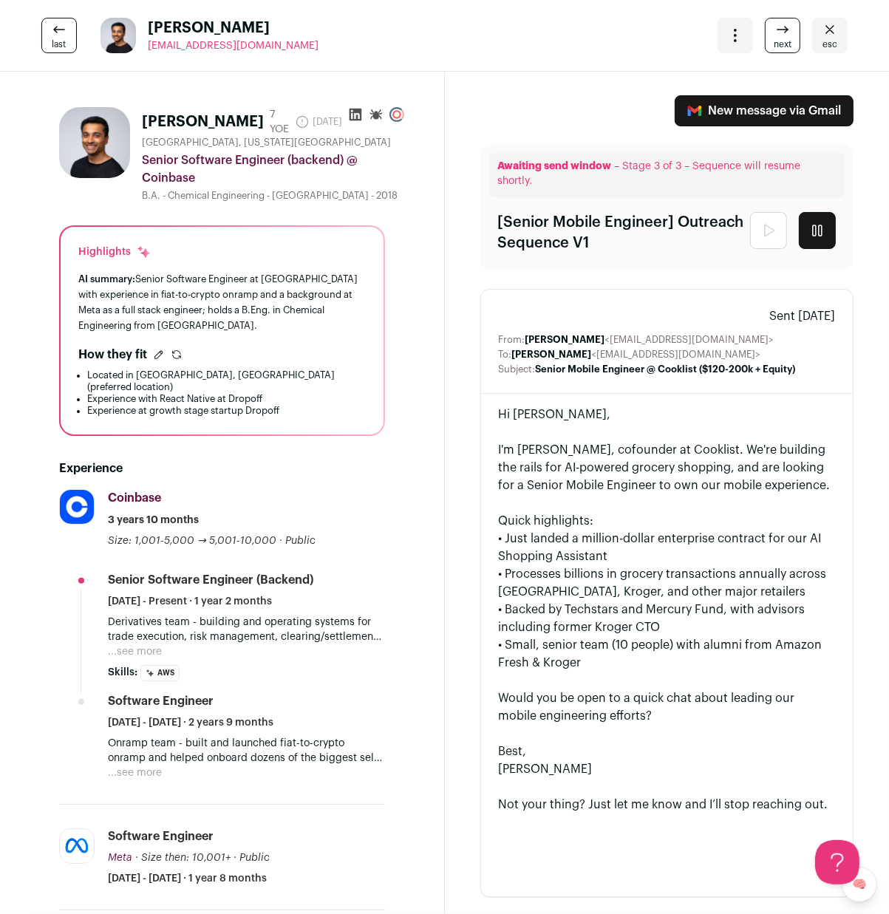
click at [836, 16] on div "last Neel Ramachandran neelramachandran@gmail.com More actions Archive Archive …" at bounding box center [444, 36] width 889 height 72
click at [830, 33] on icon "Close" at bounding box center [830, 30] width 18 height 18
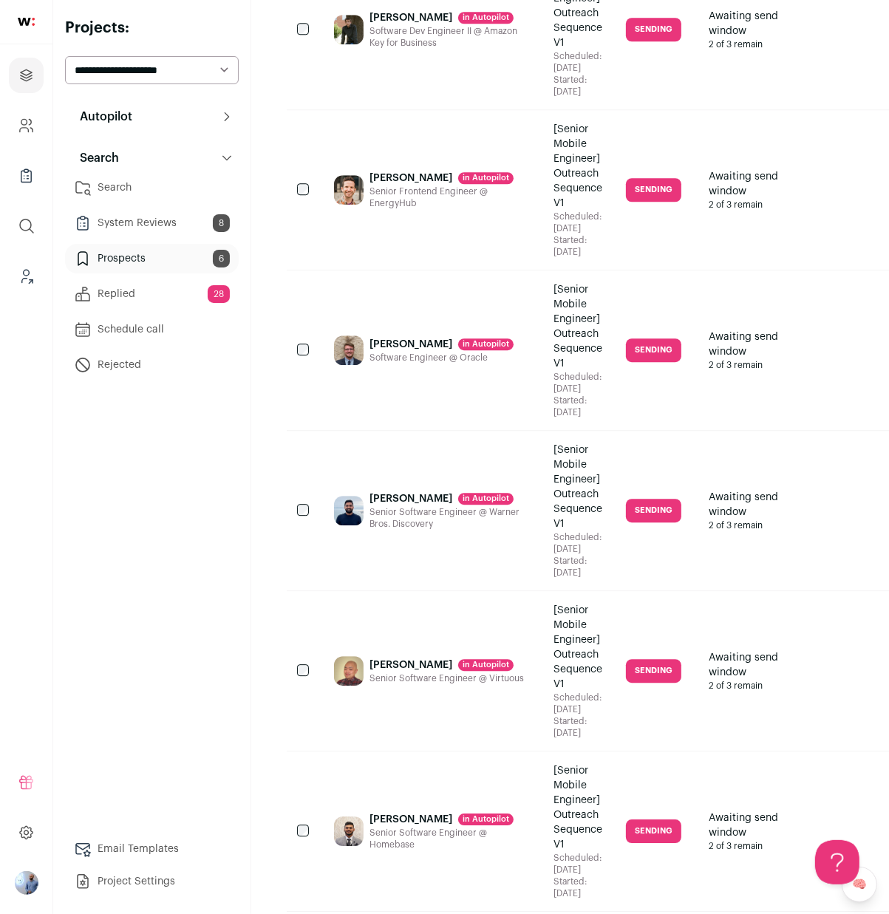
scroll to position [3589, 0]
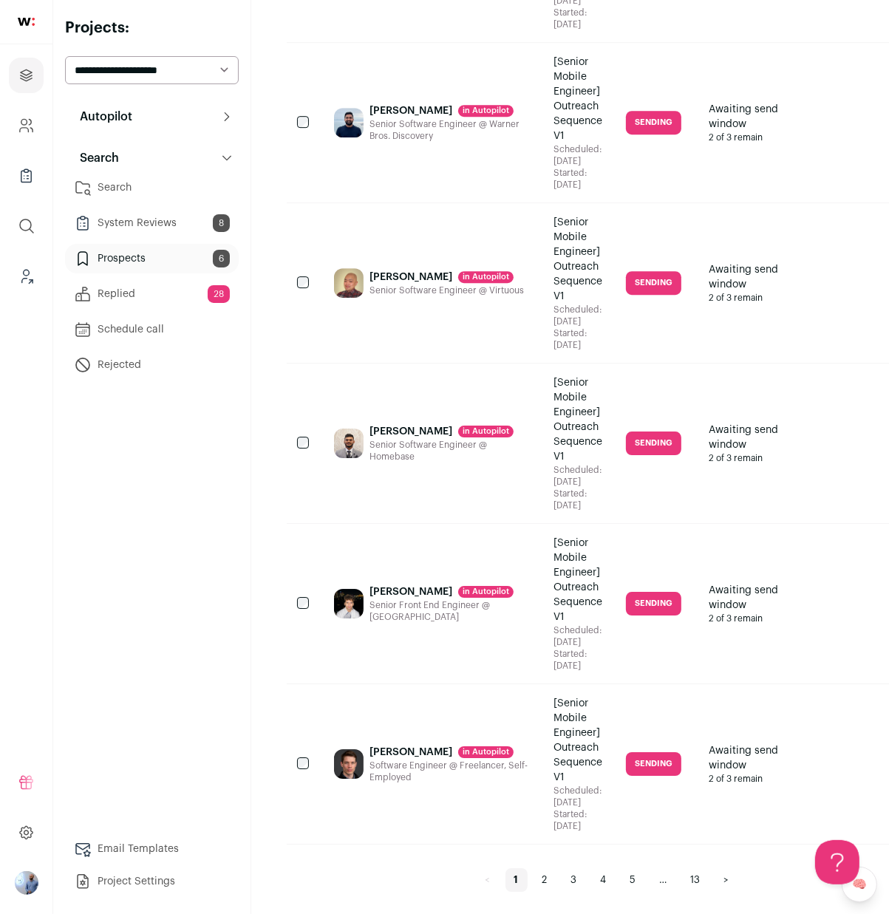
click at [621, 874] on link "5" at bounding box center [633, 880] width 24 height 24
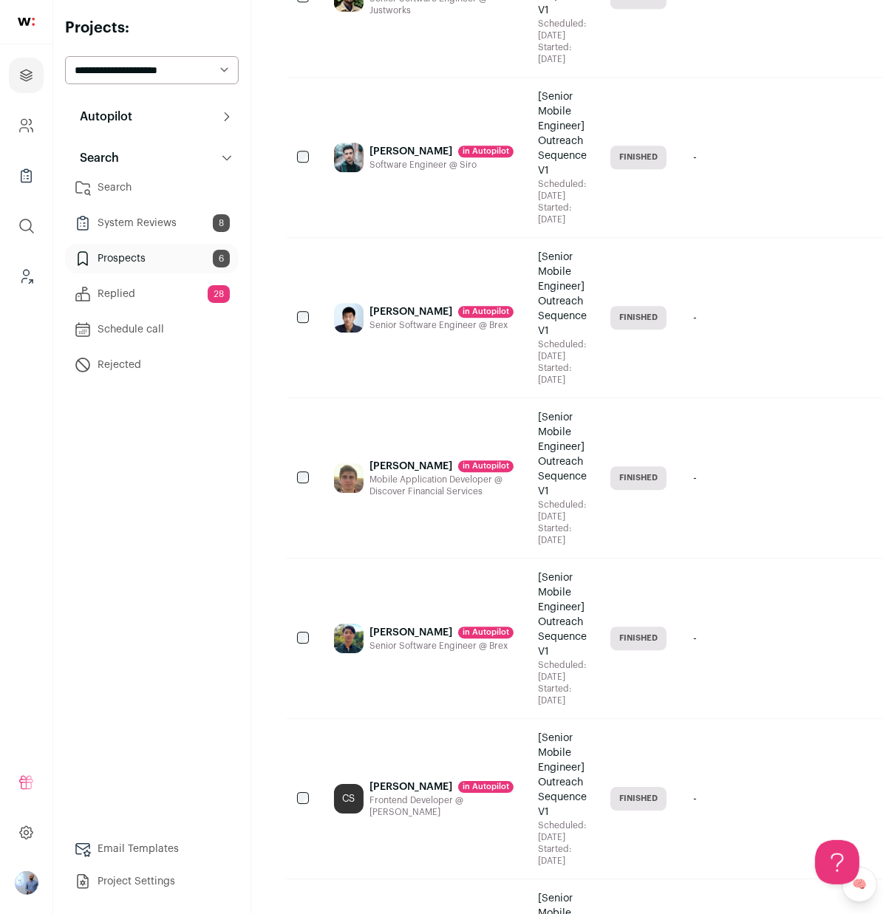
scroll to position [3388, 0]
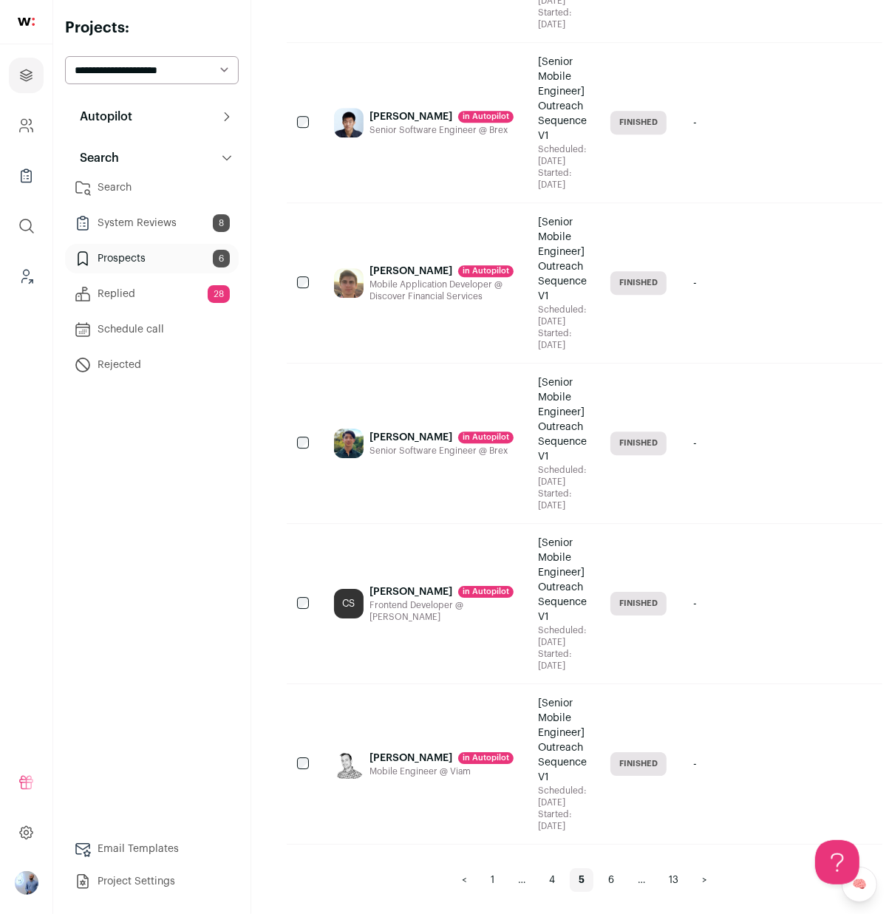
click at [599, 877] on link "6" at bounding box center [611, 880] width 24 height 24
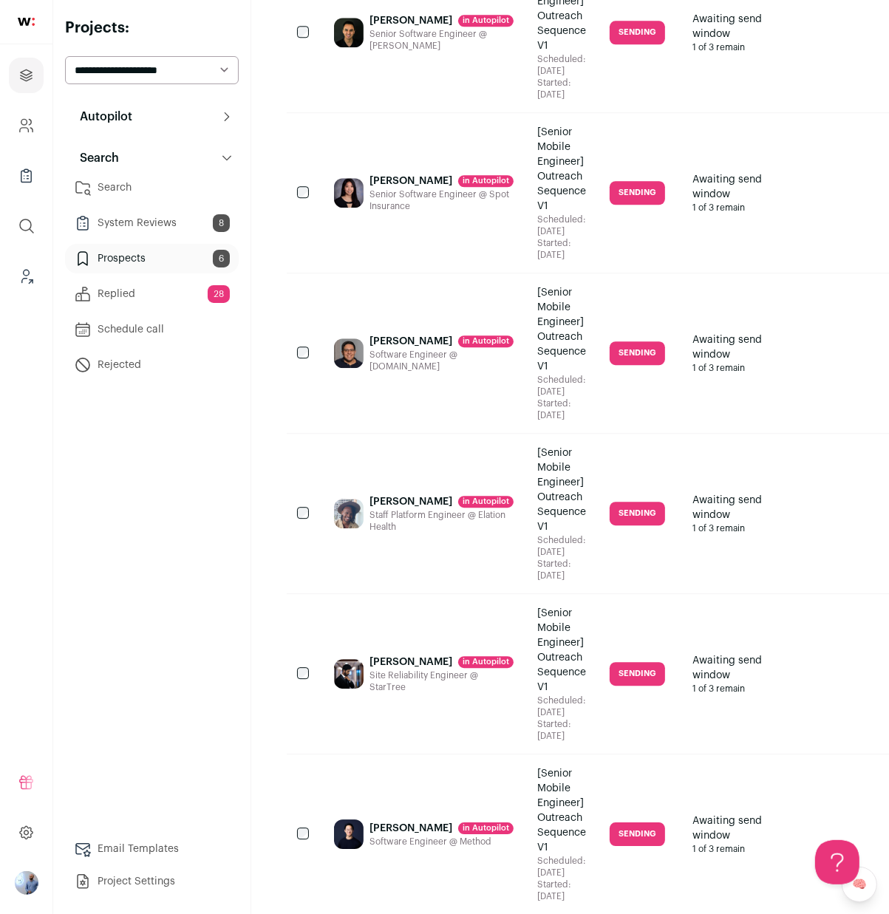
scroll to position [3660, 0]
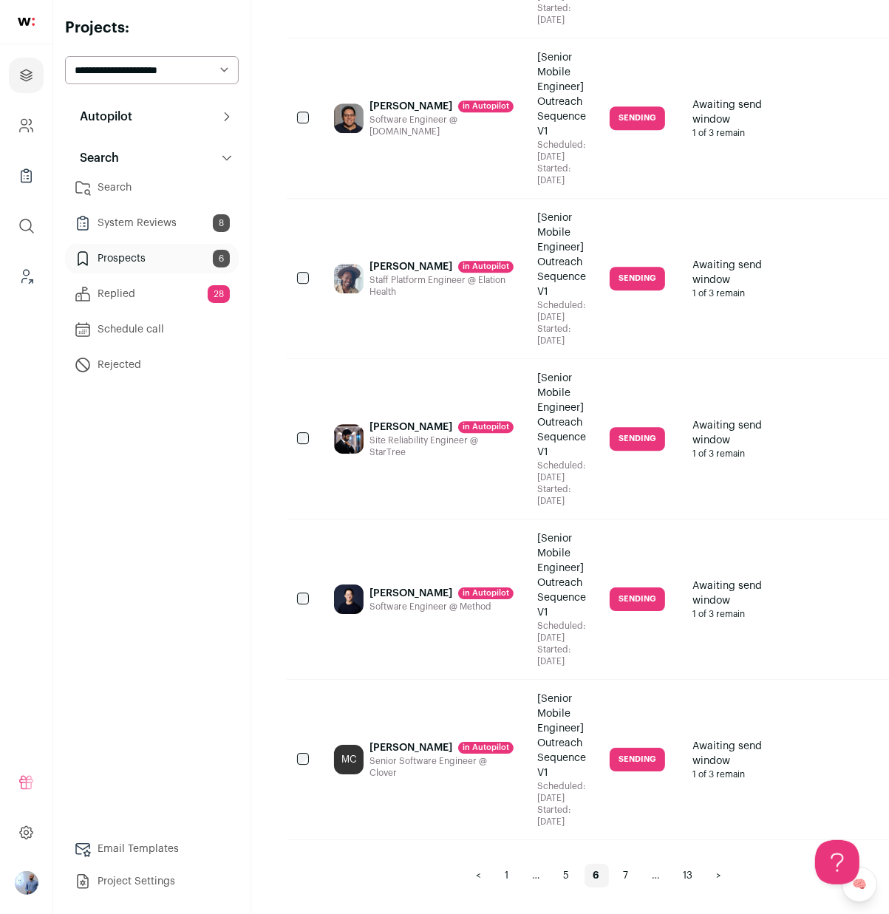
click at [402, 768] on div "Senior Software Engineer @ Clover" at bounding box center [441, 767] width 144 height 24
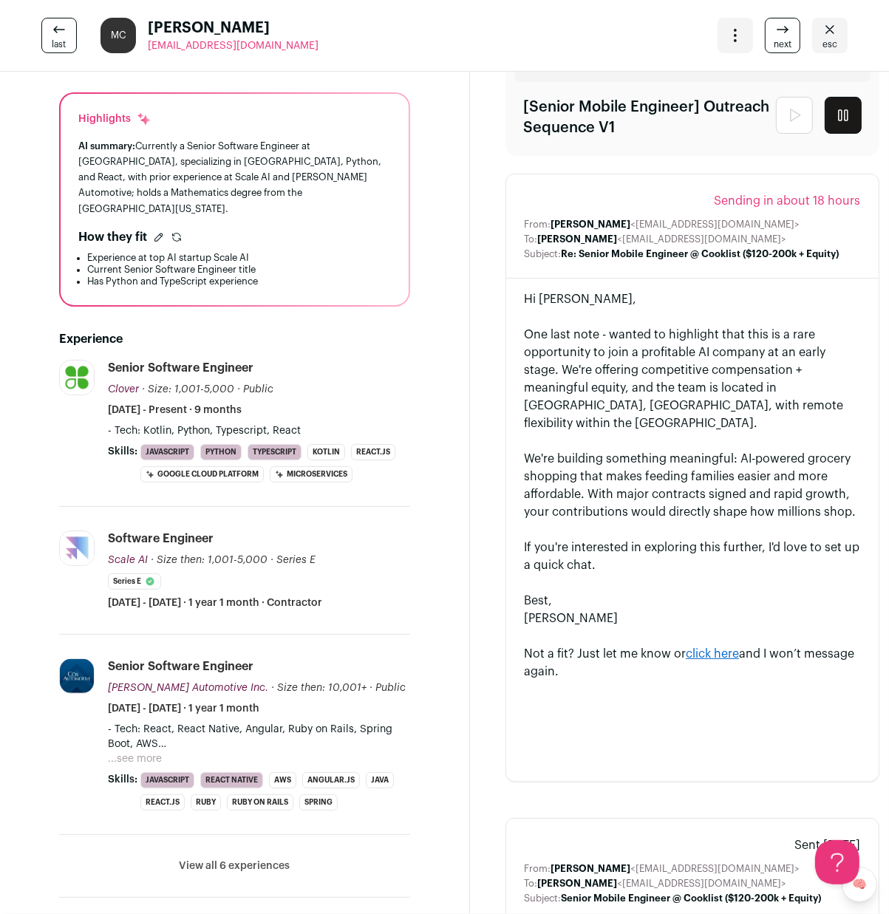
scroll to position [129, 0]
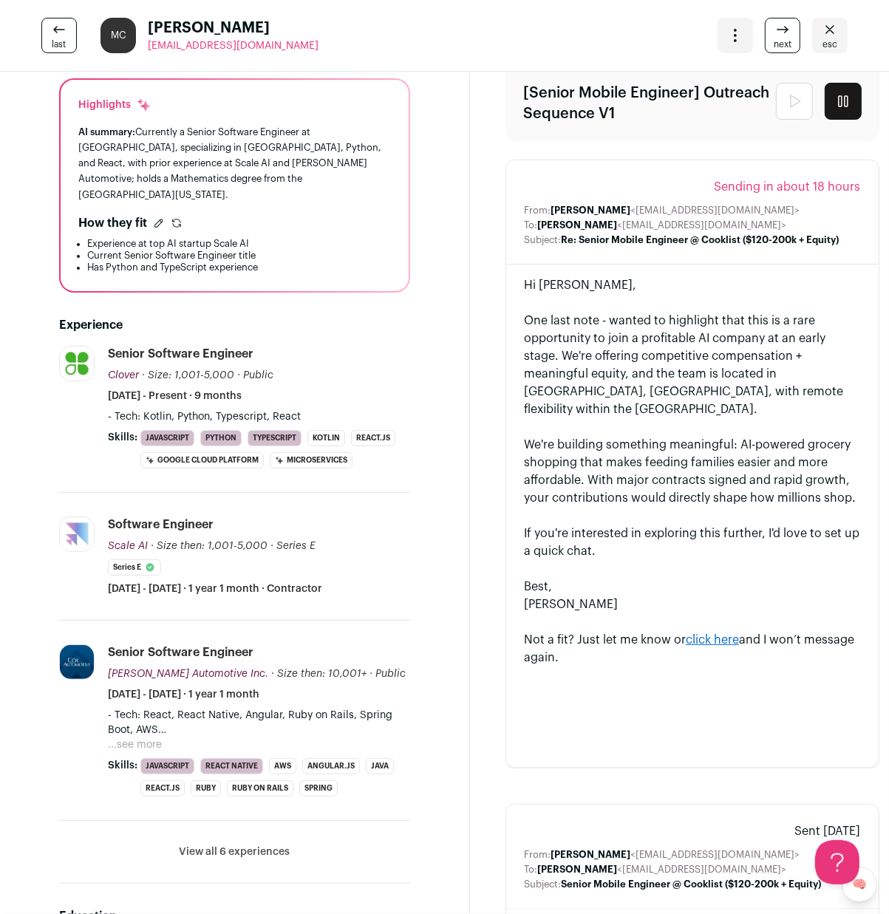
click at [824, 33] on icon "Close" at bounding box center [830, 30] width 18 height 18
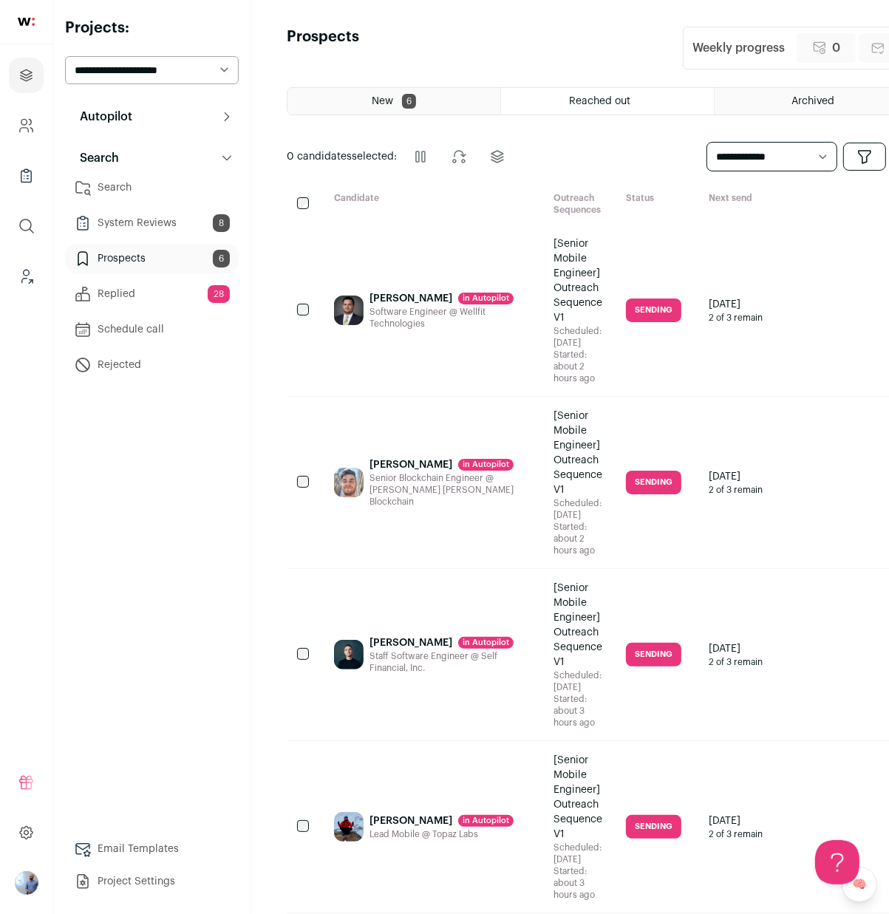
click at [154, 278] on ul "Search System Reviews 8 Prospects 6 Replied 28 Schedule call Rejected" at bounding box center [152, 276] width 174 height 207
click at [153, 296] on link "Replied 28" at bounding box center [152, 294] width 174 height 30
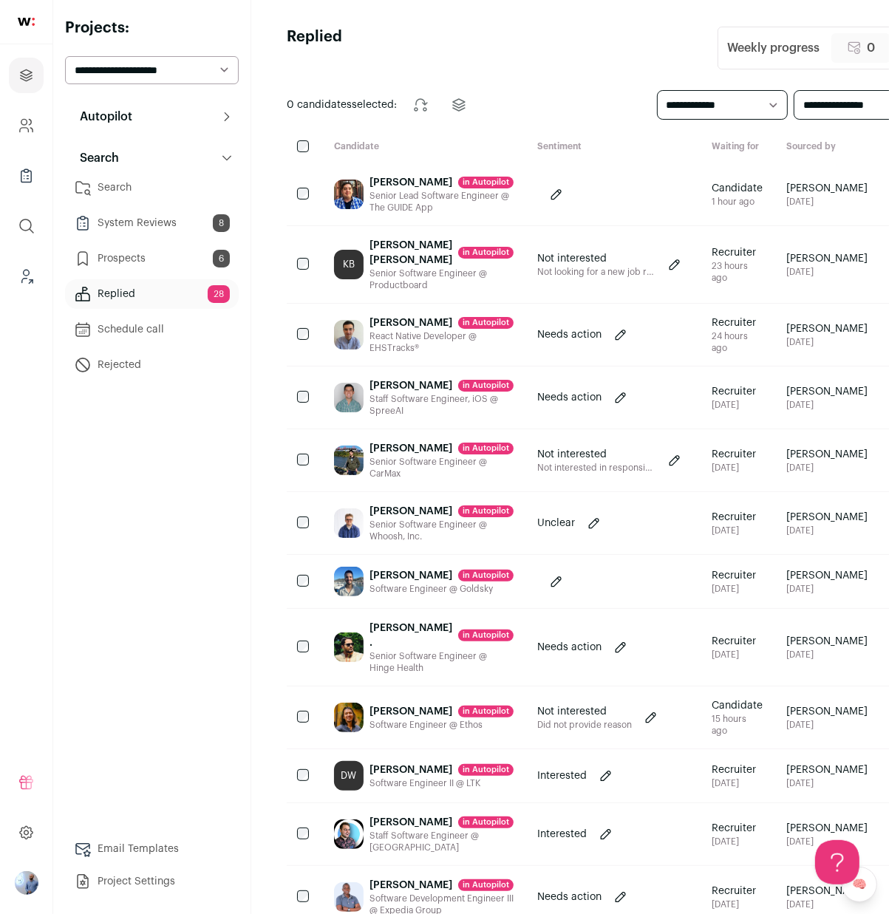
click at [423, 260] on div "Kolbe Bowring in Autopilot" at bounding box center [441, 253] width 144 height 30
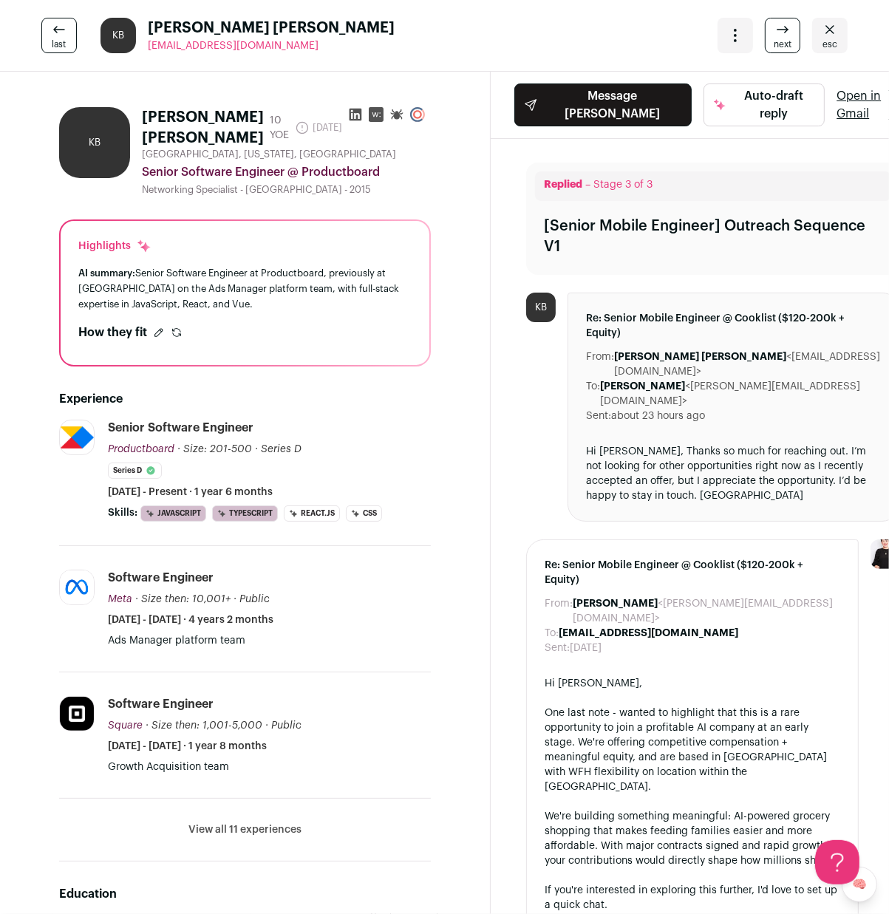
click at [831, 28] on icon "Close" at bounding box center [830, 30] width 18 height 18
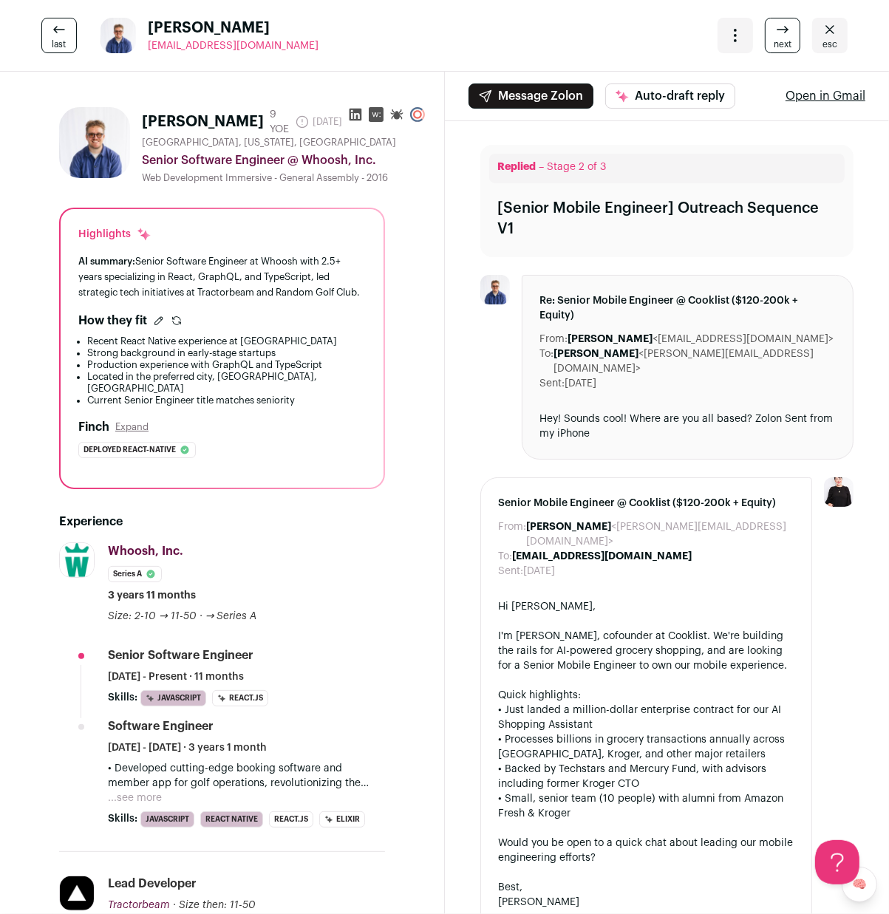
click at [819, 41] on link "esc" at bounding box center [829, 35] width 35 height 35
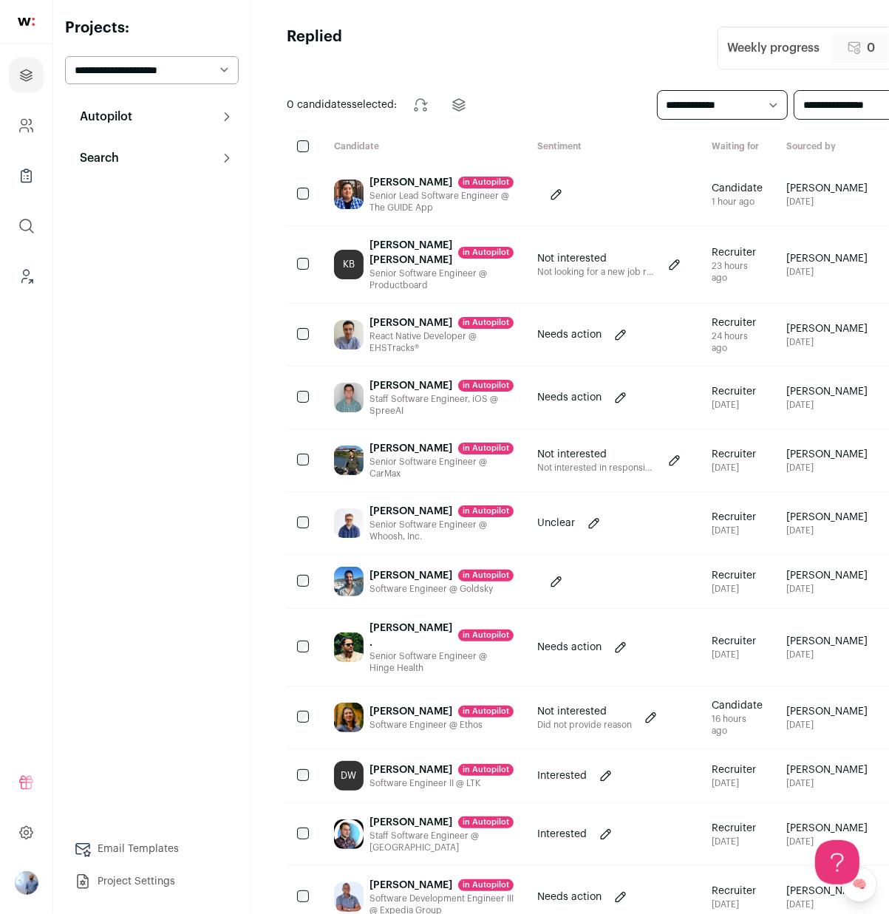
click at [381, 650] on div "[PERSON_NAME] . in [GEOGRAPHIC_DATA]" at bounding box center [441, 636] width 144 height 30
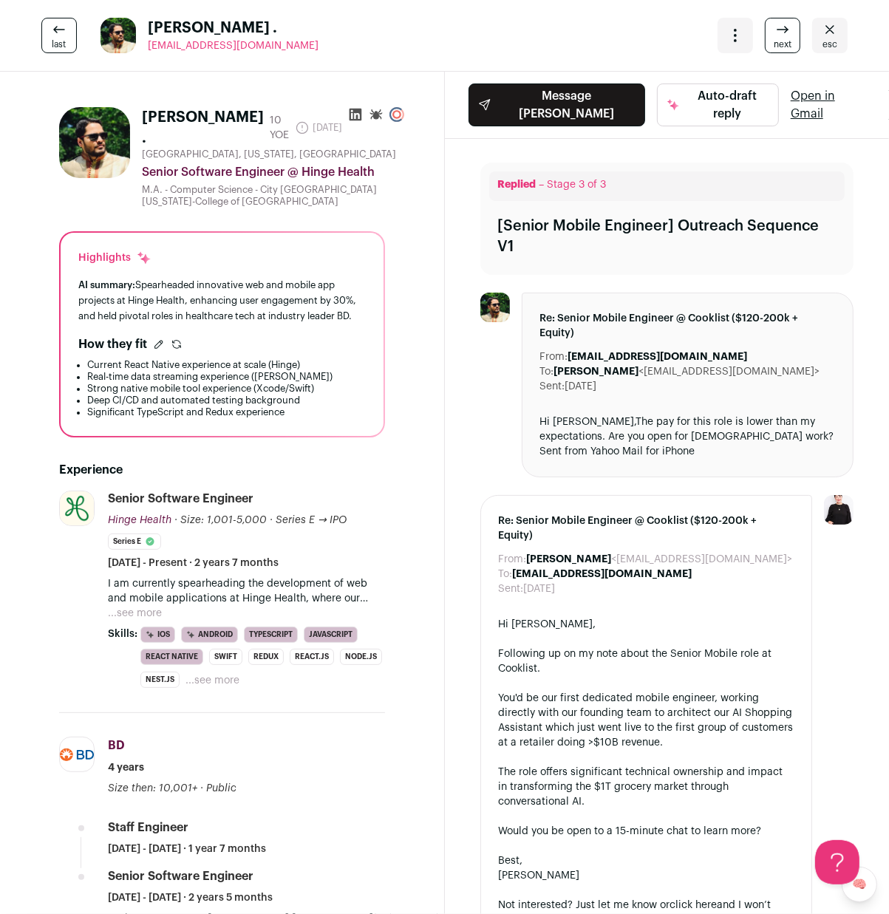
click at [824, 33] on icon "Close" at bounding box center [830, 30] width 18 height 18
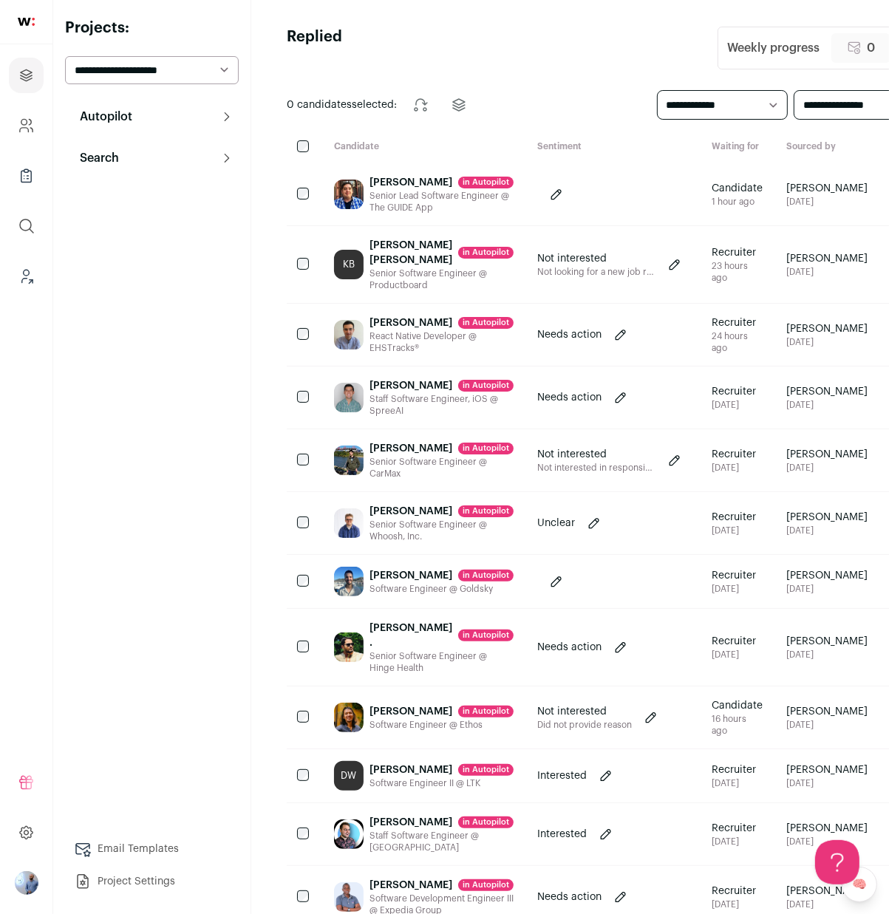
click at [389, 185] on div "[PERSON_NAME] in [GEOGRAPHIC_DATA]" at bounding box center [441, 182] width 144 height 15
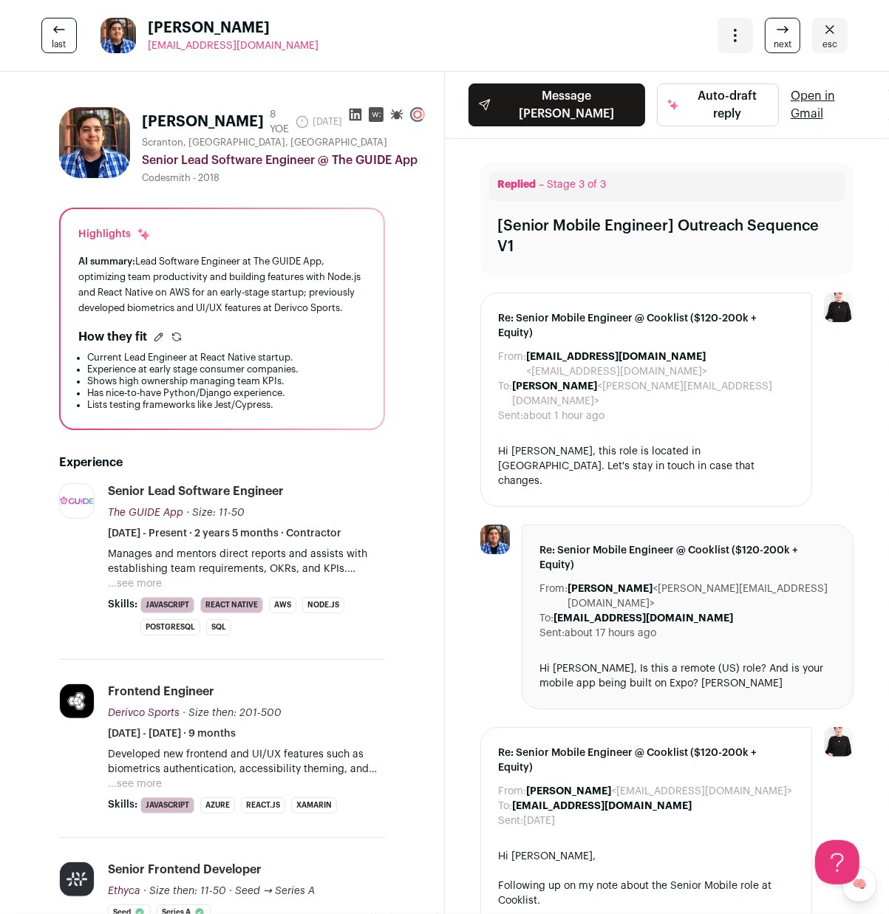
click at [787, 29] on icon at bounding box center [786, 28] width 3 height 3
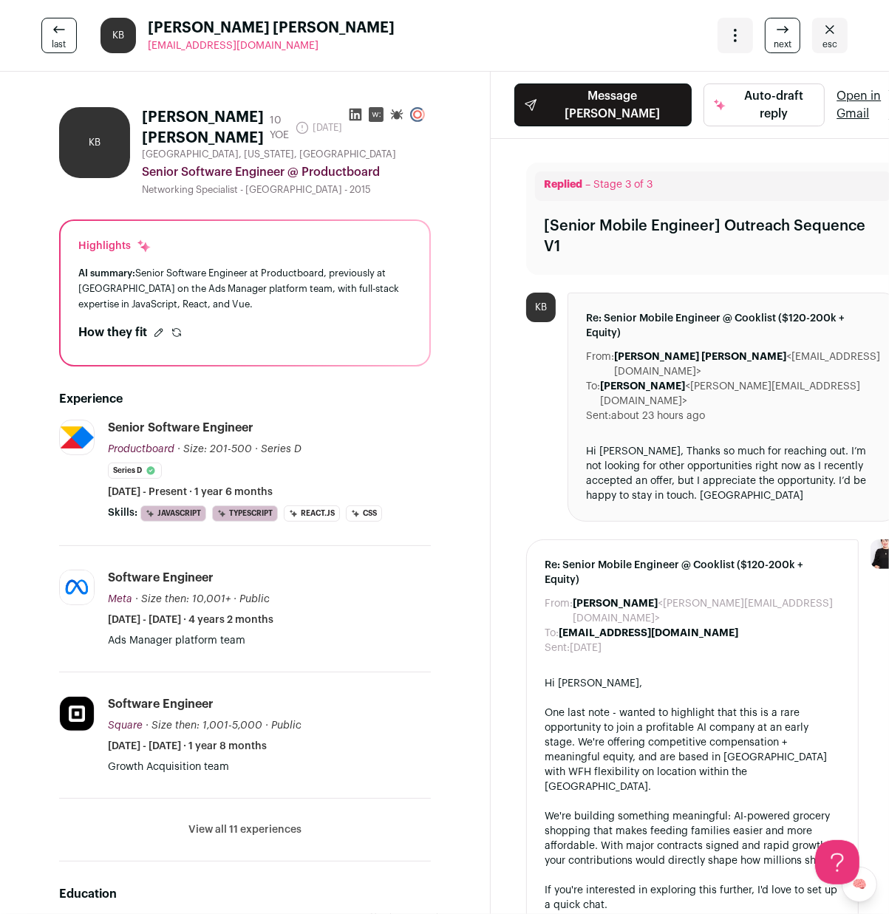
click at [787, 29] on icon at bounding box center [786, 28] width 3 height 3
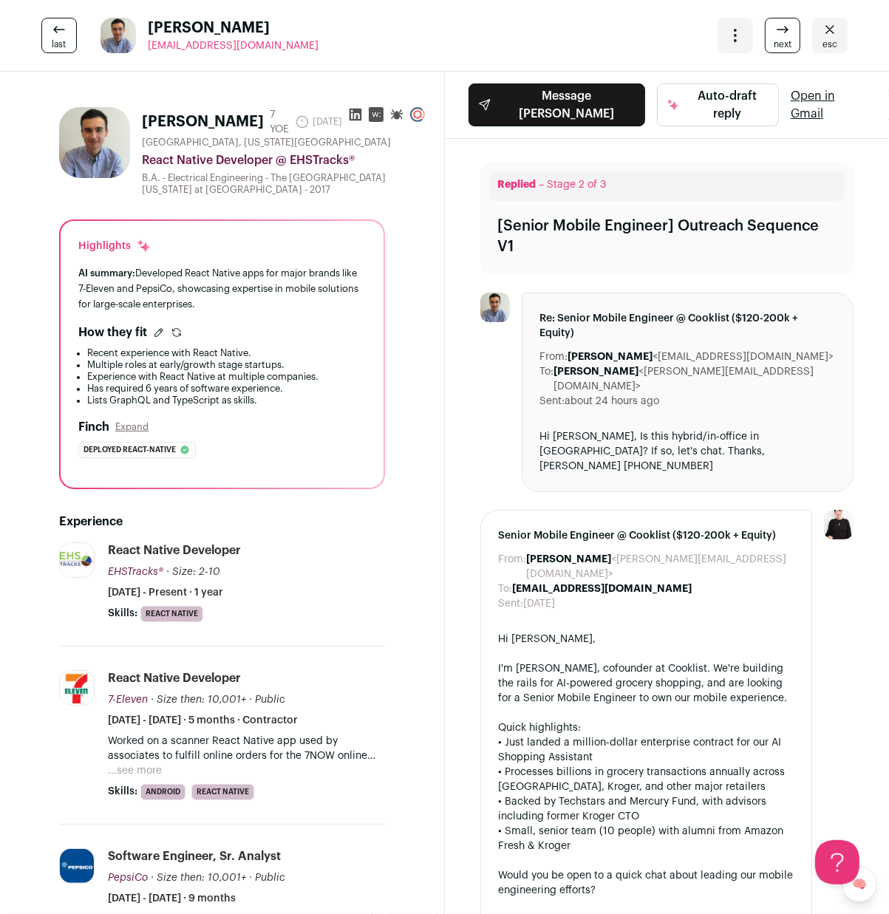
click at [787, 29] on icon at bounding box center [786, 28] width 3 height 3
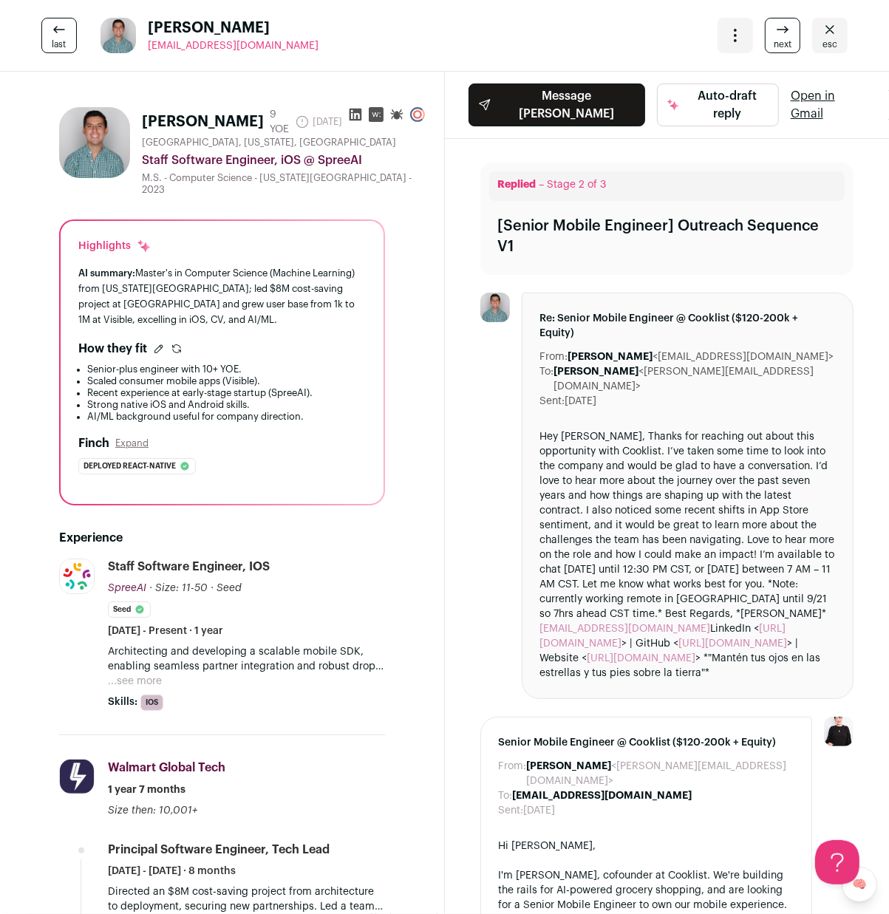
click at [787, 29] on icon at bounding box center [786, 28] width 3 height 3
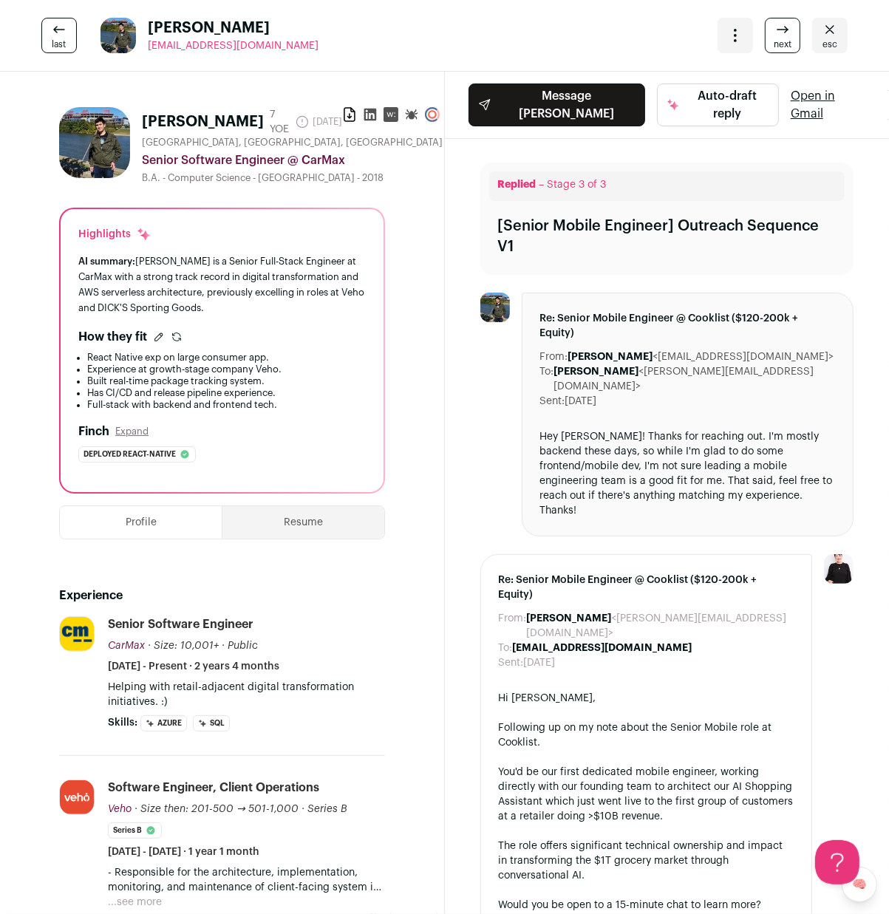
click at [787, 29] on icon at bounding box center [786, 28] width 3 height 3
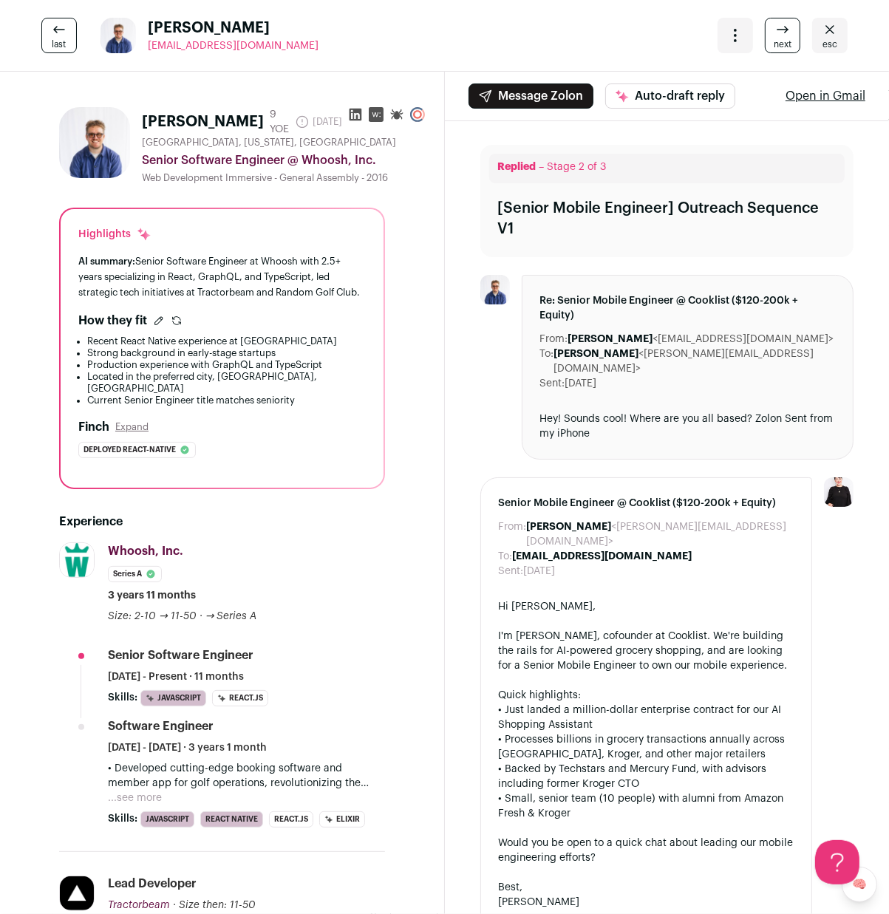
click at [787, 29] on icon at bounding box center [786, 28] width 3 height 3
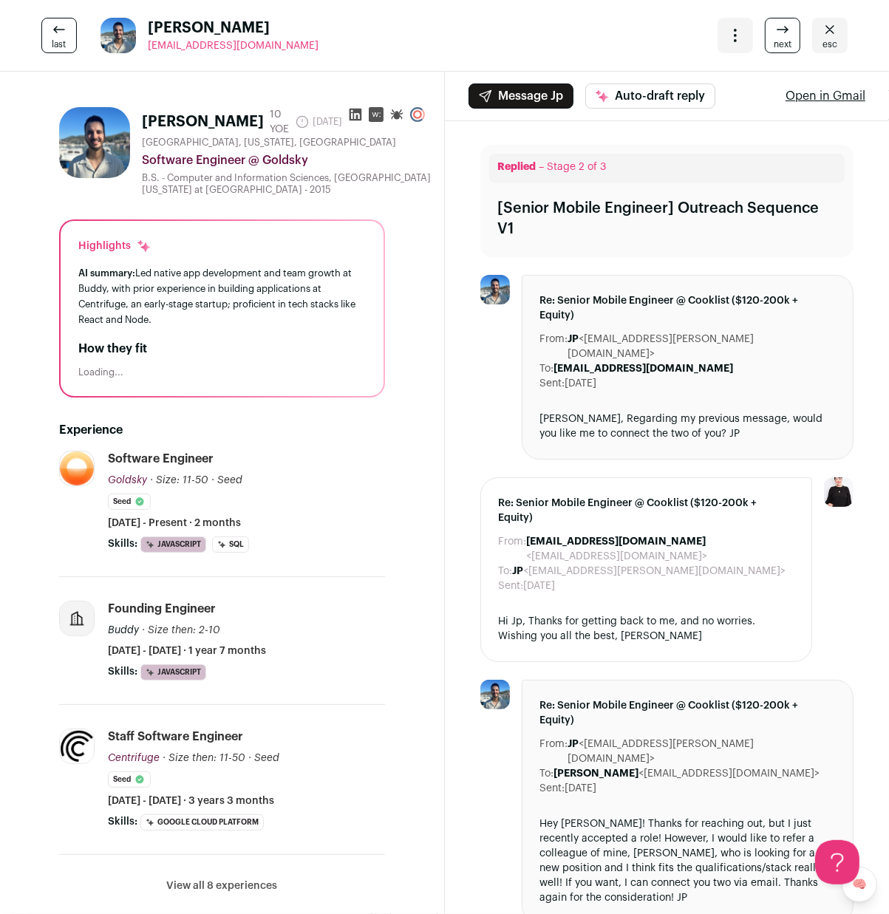
click at [787, 29] on icon at bounding box center [786, 28] width 3 height 3
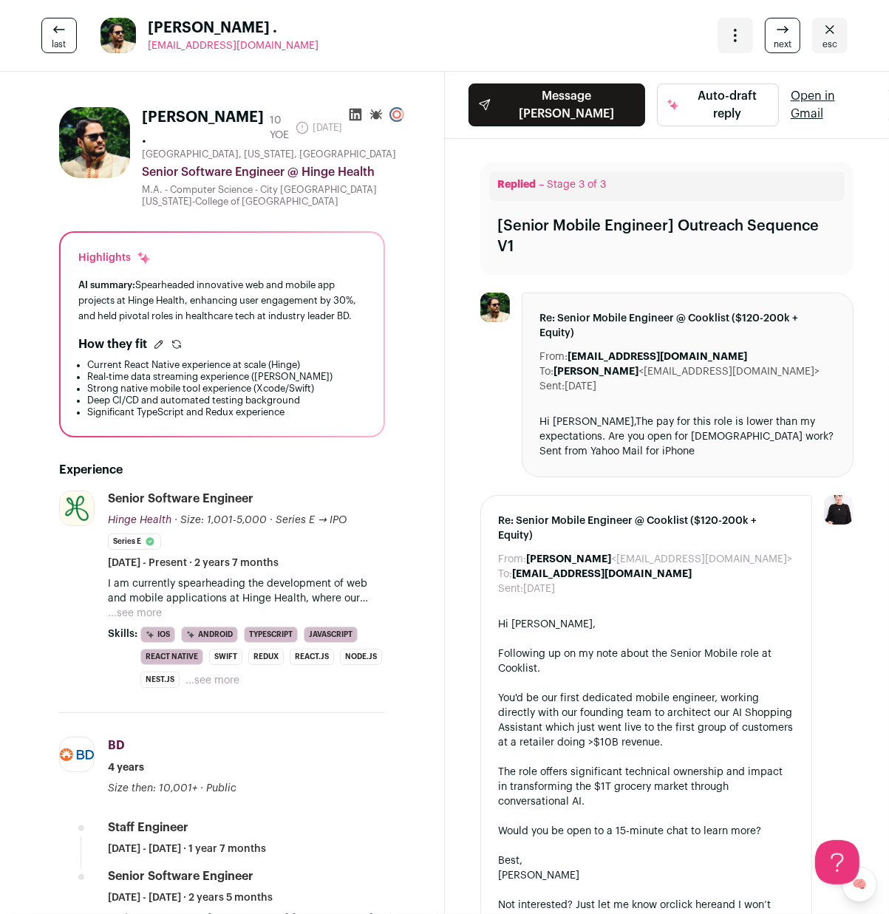
click at [787, 29] on icon at bounding box center [786, 28] width 3 height 3
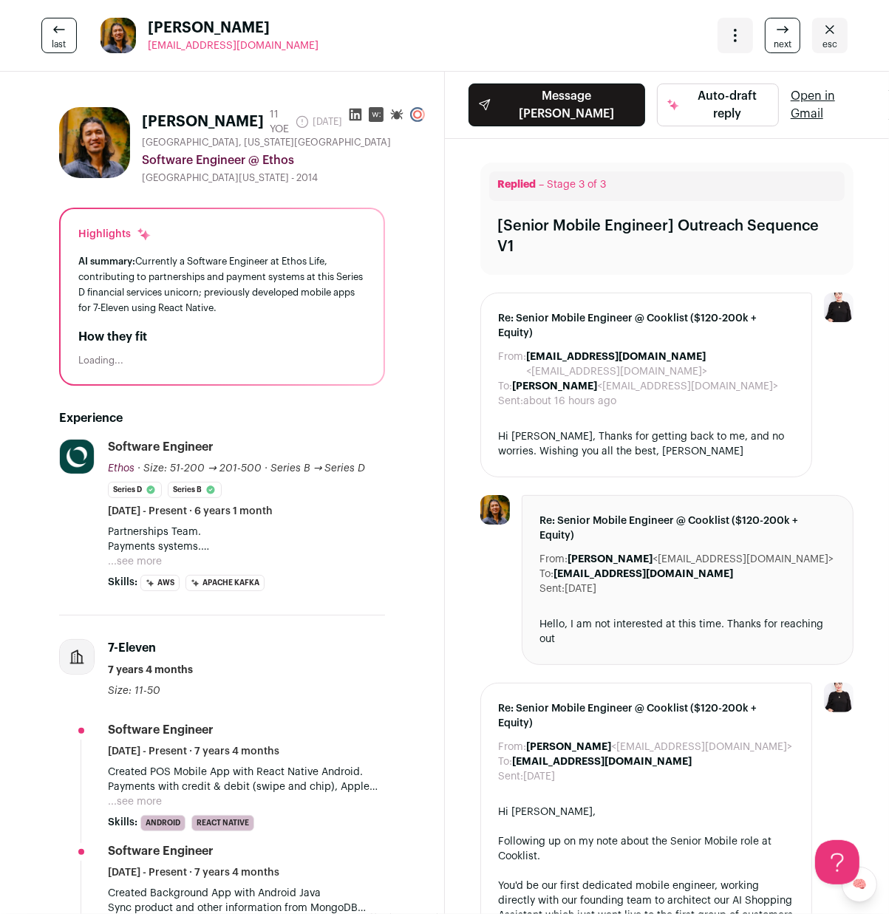
click at [787, 29] on icon at bounding box center [786, 28] width 3 height 3
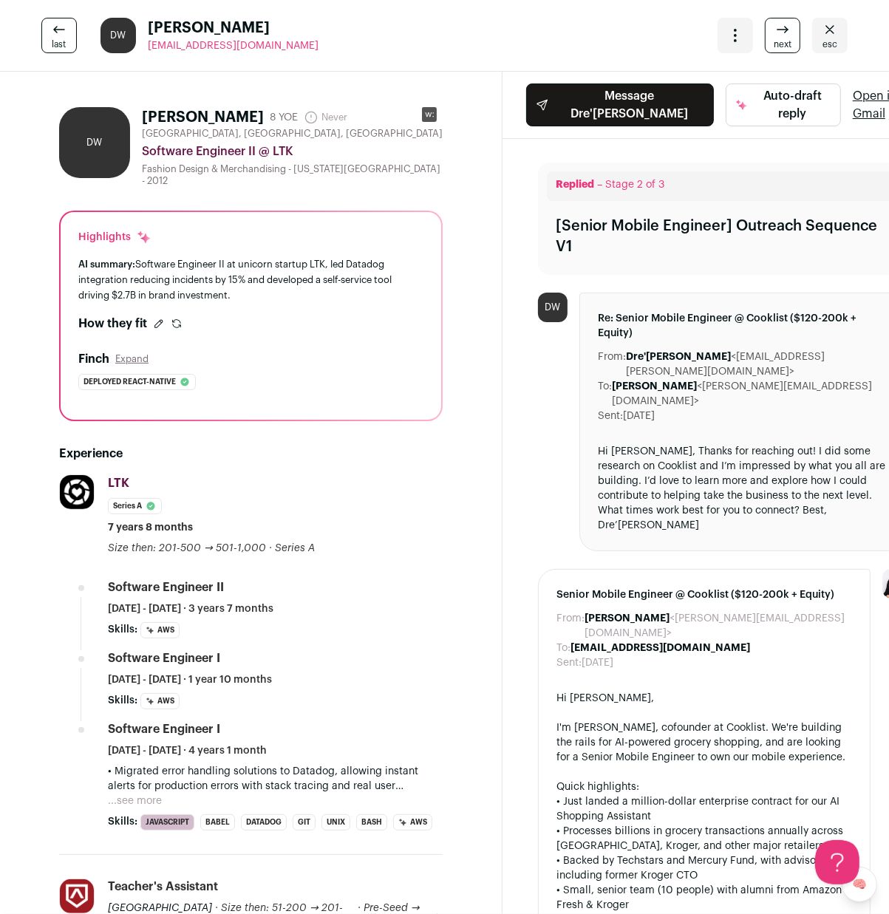
click at [787, 29] on icon at bounding box center [786, 28] width 3 height 3
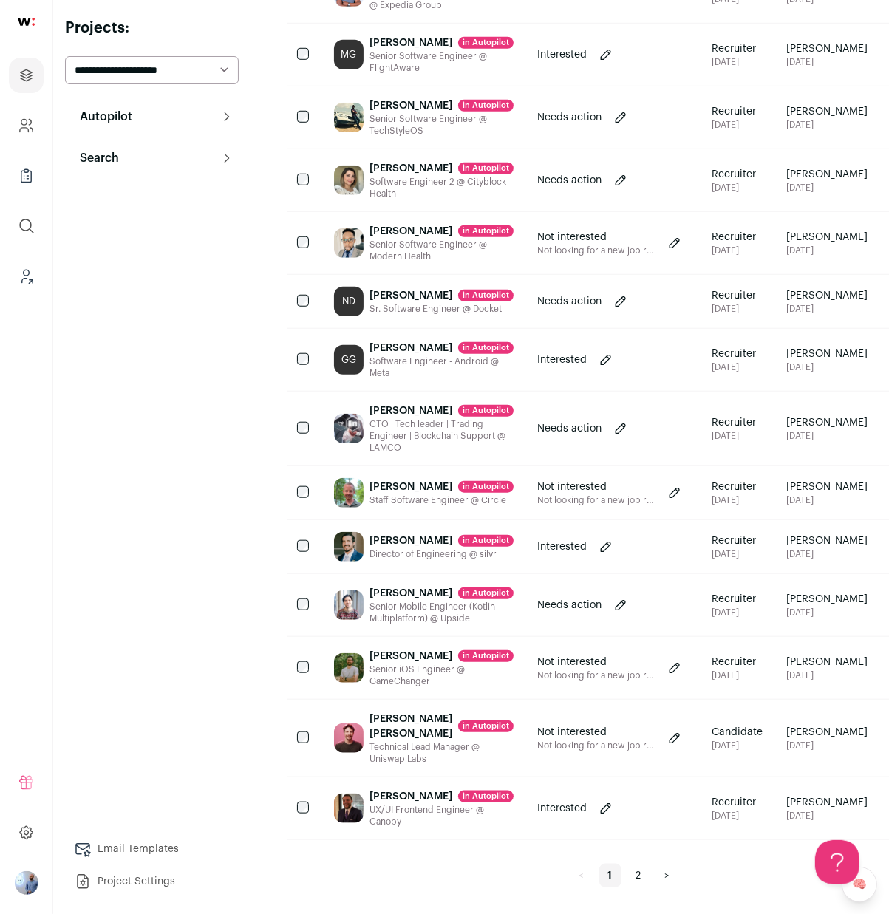
scroll to position [1117, 0]
click at [168, 155] on button "Search" at bounding box center [152, 158] width 174 height 30
